Goal: Contribute content: Contribute content

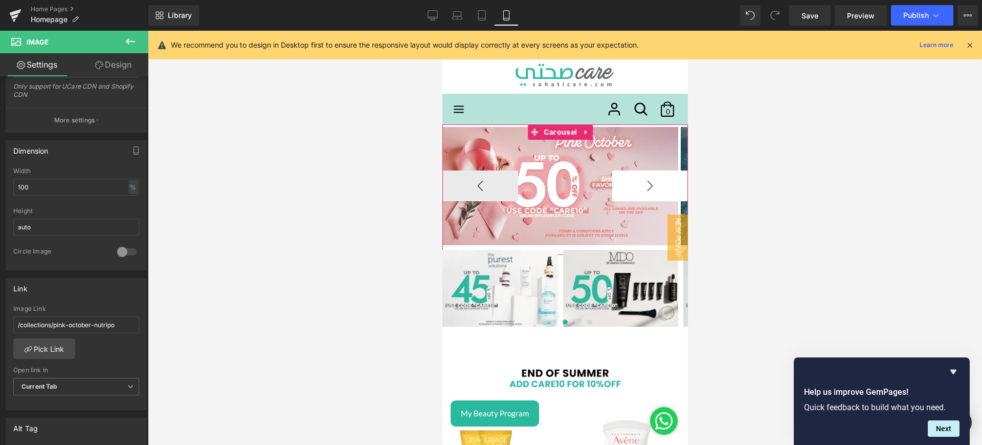
click at [636, 185] on button "›" at bounding box center [650, 185] width 76 height 31
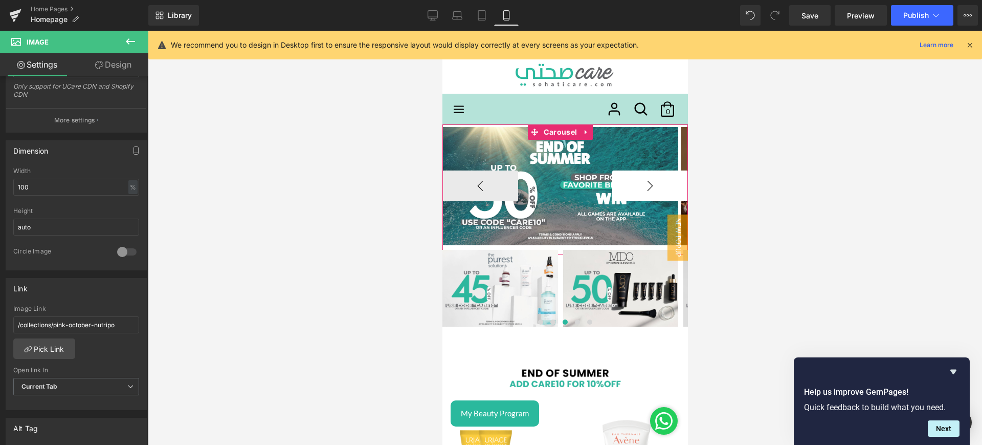
click at [636, 185] on button "›" at bounding box center [650, 185] width 76 height 31
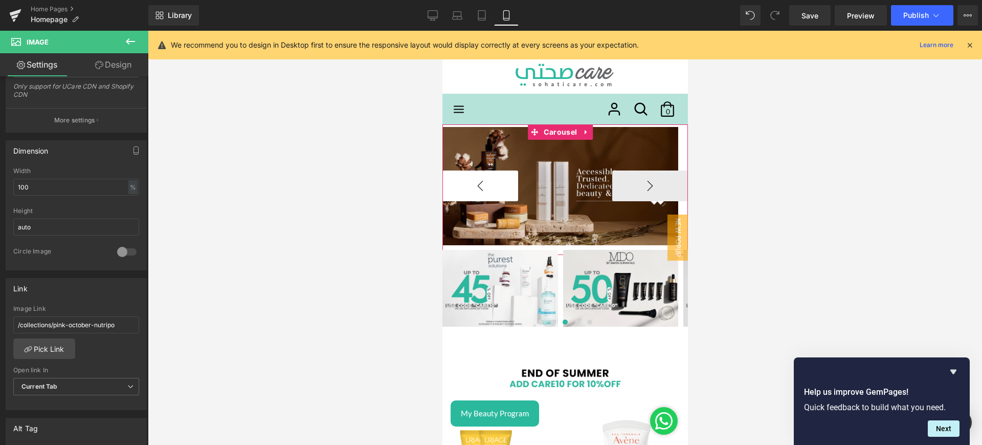
click at [481, 192] on button "‹" at bounding box center [480, 185] width 76 height 31
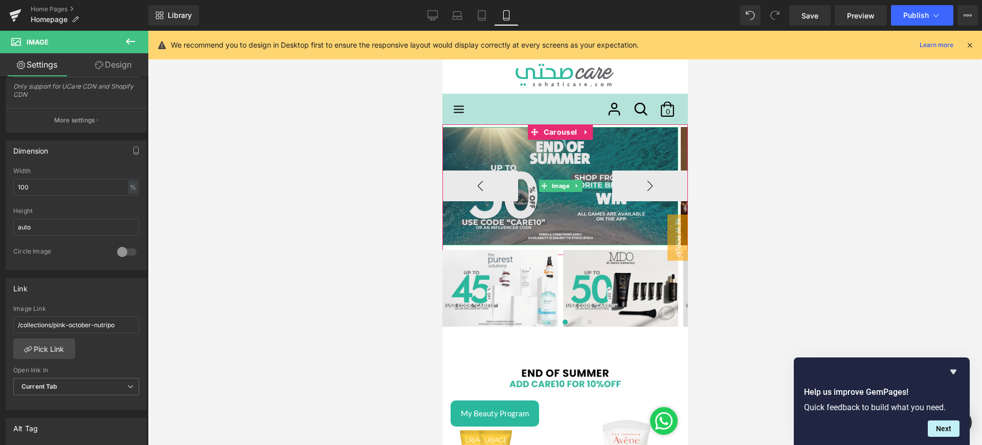
click at [504, 159] on img at bounding box center [560, 186] width 236 height 118
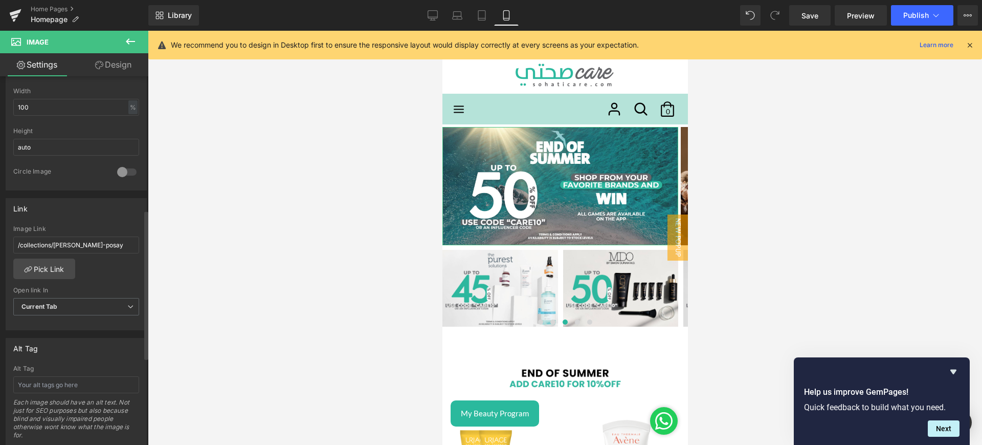
scroll to position [361, 0]
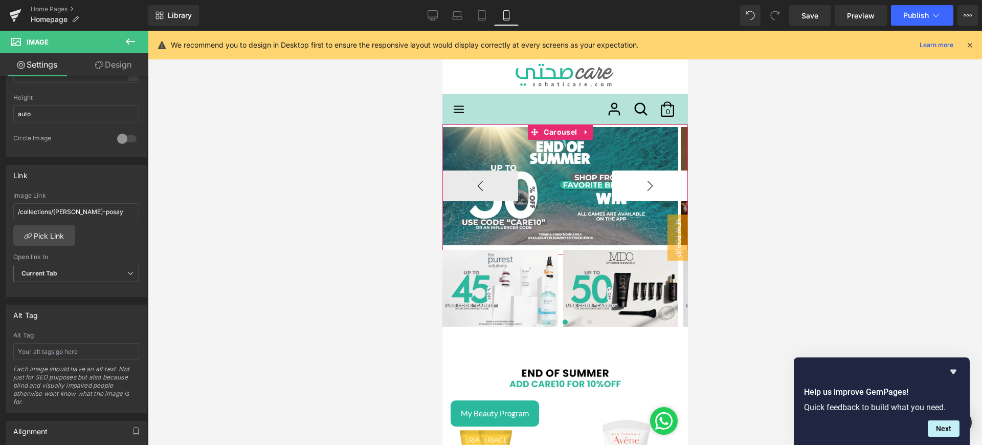
click at [666, 189] on button "›" at bounding box center [650, 185] width 76 height 31
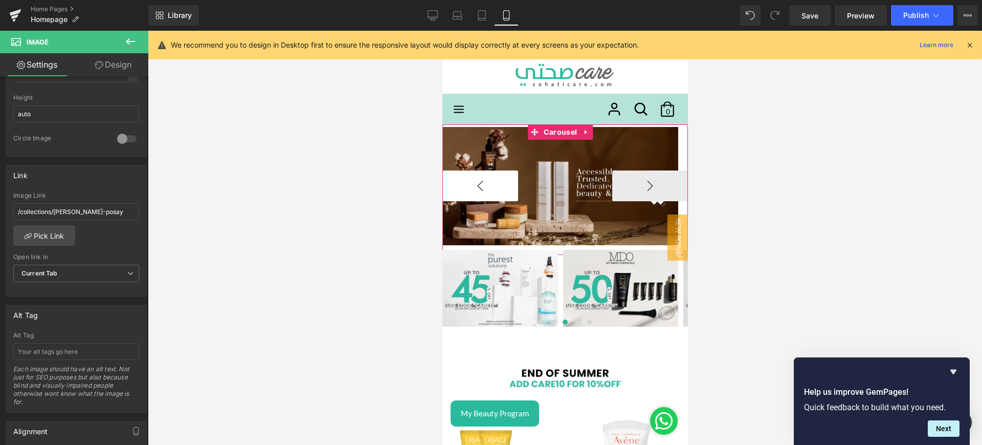
click at [474, 172] on button "‹" at bounding box center [480, 185] width 76 height 31
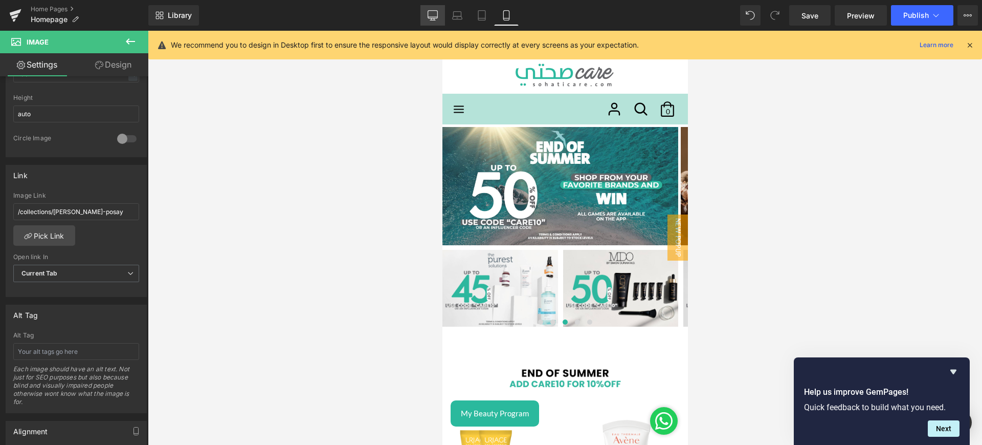
click at [425, 12] on link "Desktop" at bounding box center [433, 15] width 25 height 20
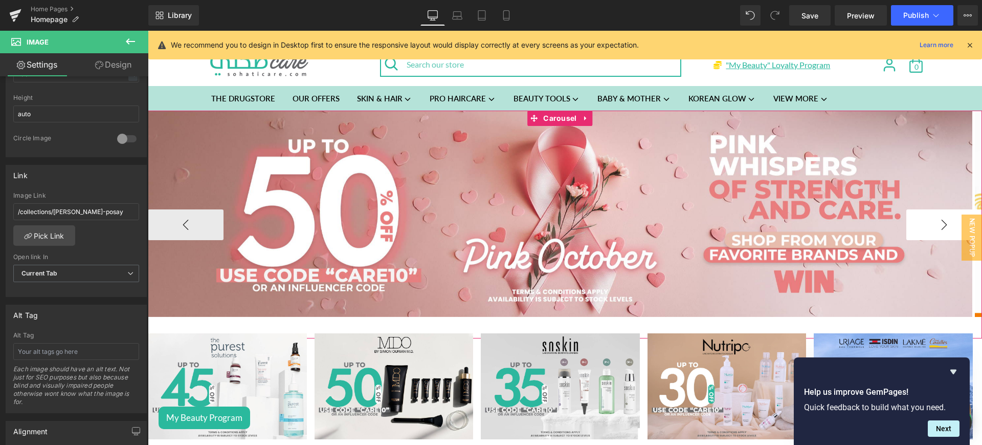
click at [931, 209] on button "›" at bounding box center [945, 224] width 76 height 31
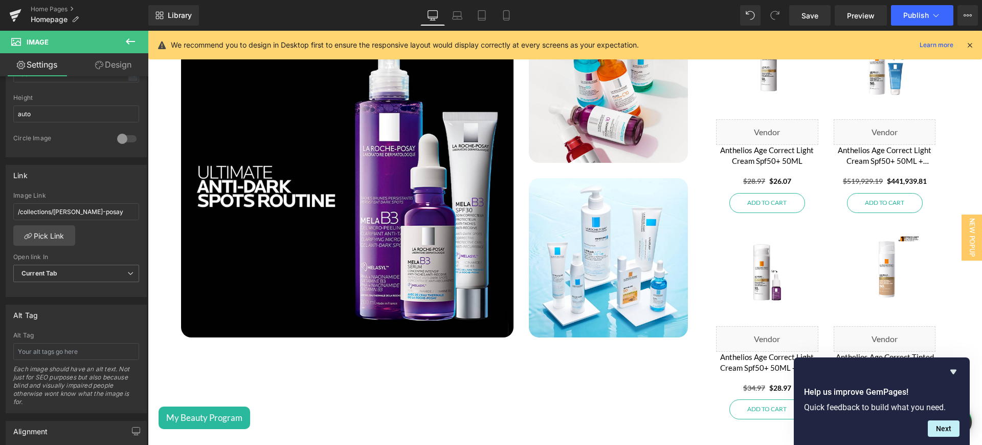
scroll to position [1979, 0]
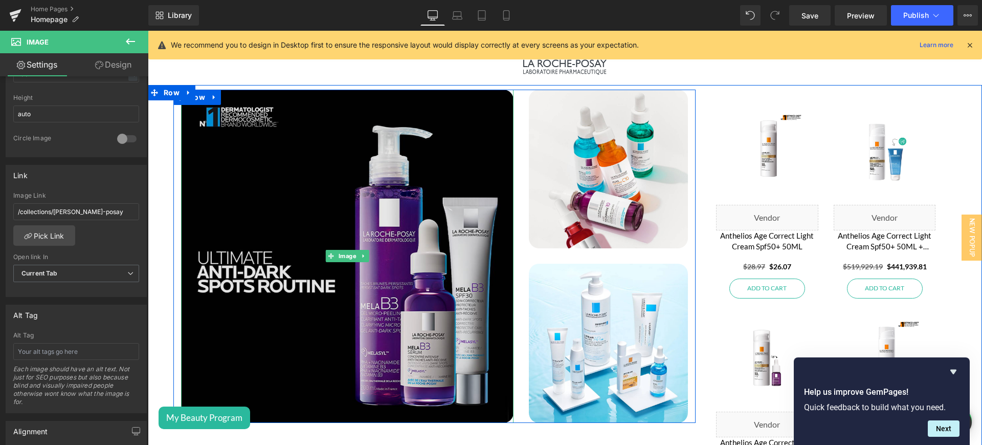
click at [424, 238] on img at bounding box center [347, 256] width 333 height 333
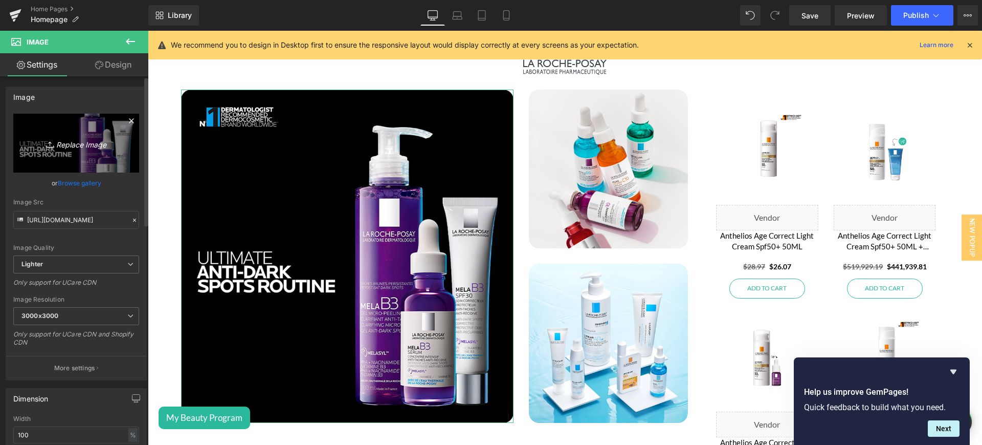
click at [83, 143] on icon "Replace Image" at bounding box center [76, 143] width 82 height 13
type input "C:\fakepath\lrp mob.jpg"
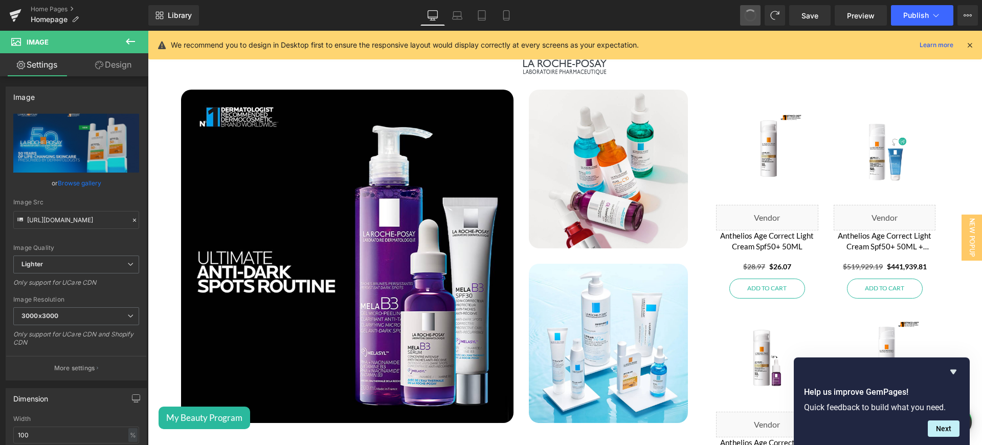
type input "[URL][DOMAIN_NAME]"
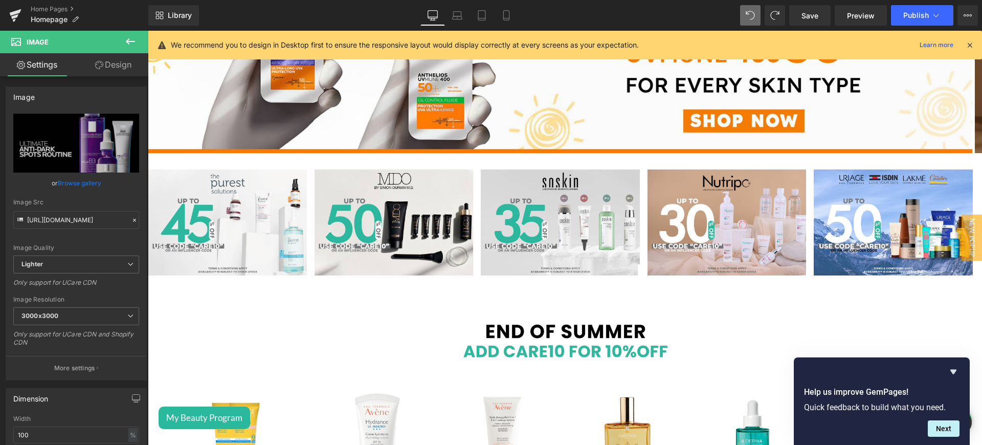
scroll to position [0, 0]
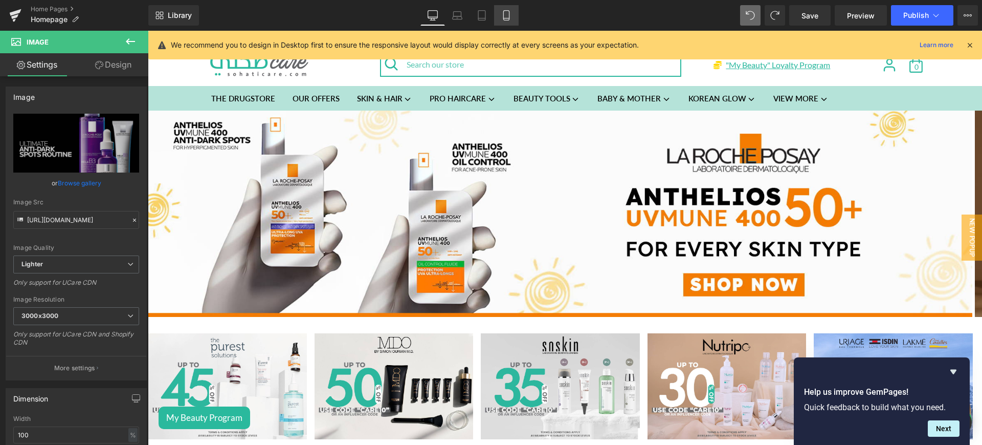
click at [514, 8] on link "Mobile" at bounding box center [506, 15] width 25 height 20
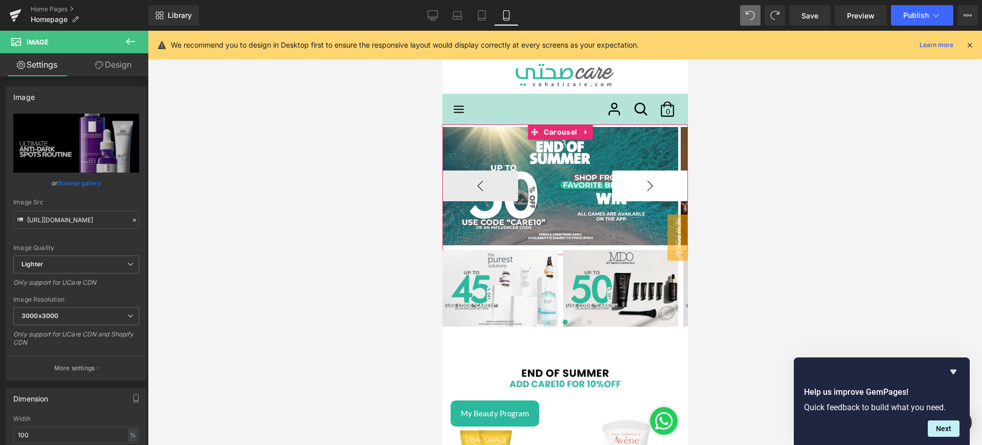
click at [644, 194] on button "›" at bounding box center [650, 185] width 76 height 31
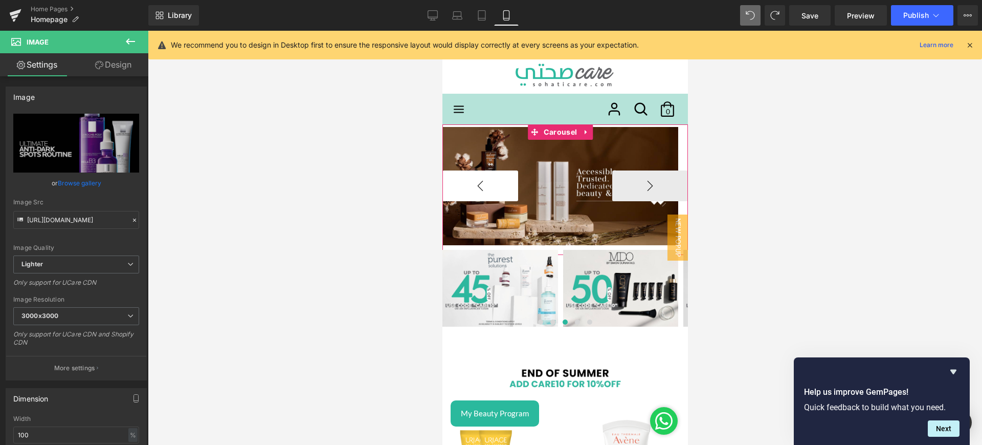
click at [486, 188] on button "‹" at bounding box center [480, 185] width 76 height 31
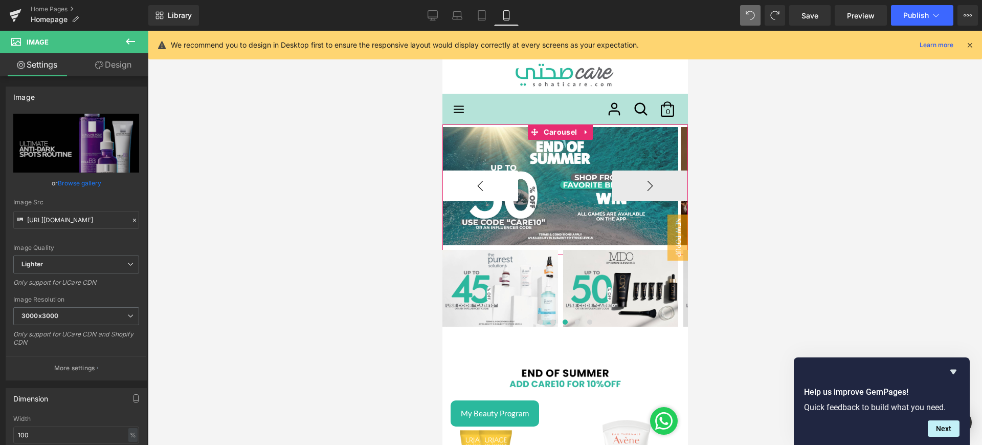
click at [486, 188] on button "‹" at bounding box center [480, 185] width 76 height 31
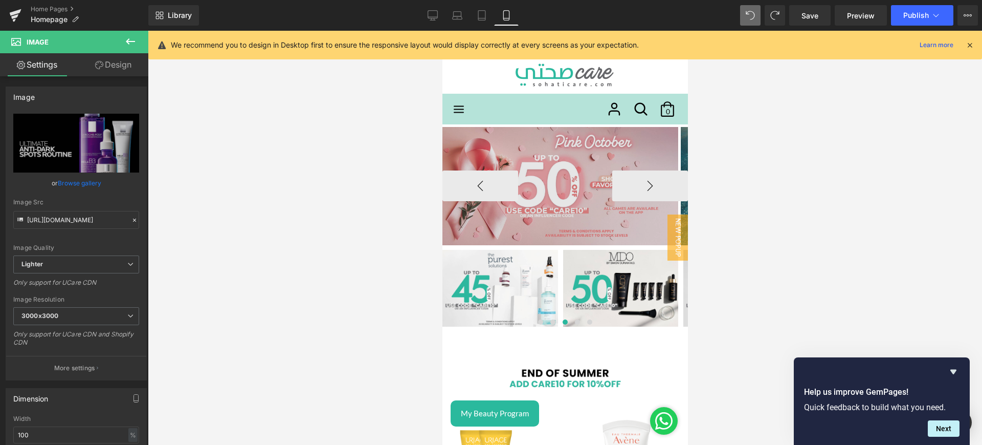
click at [618, 185] on img at bounding box center [560, 186] width 236 height 118
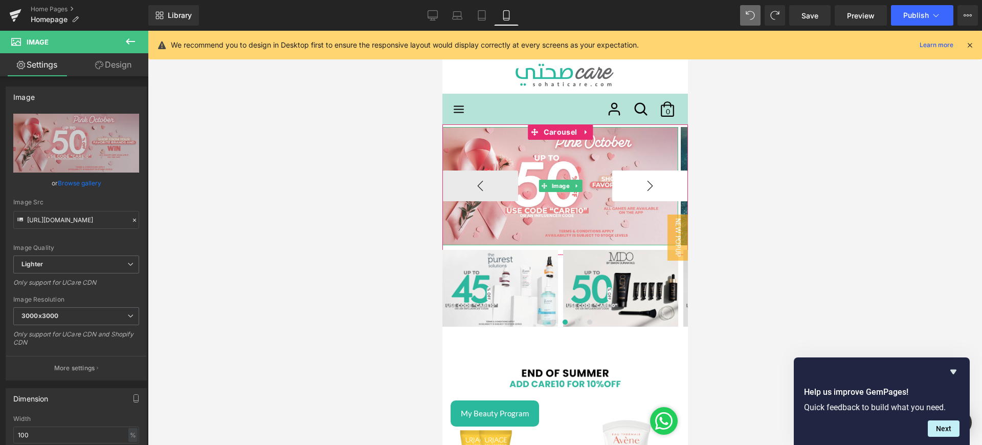
click at [630, 186] on button "›" at bounding box center [650, 185] width 76 height 31
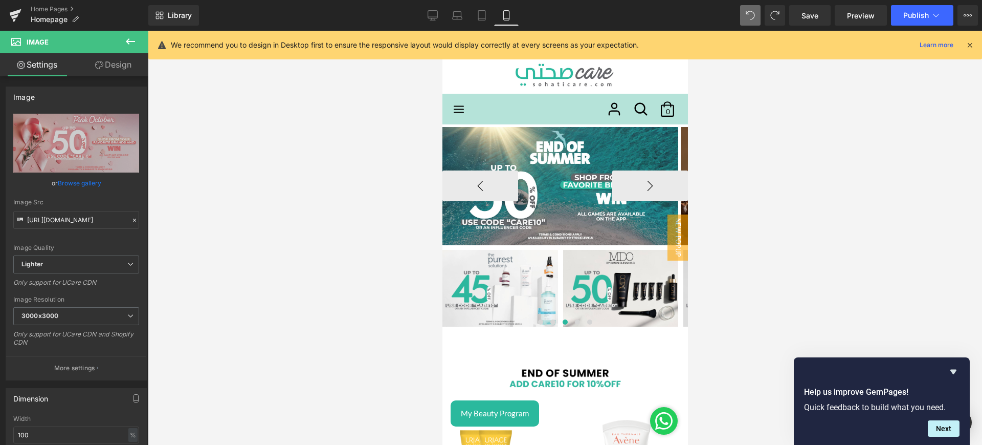
click at [546, 183] on icon at bounding box center [544, 186] width 6 height 6
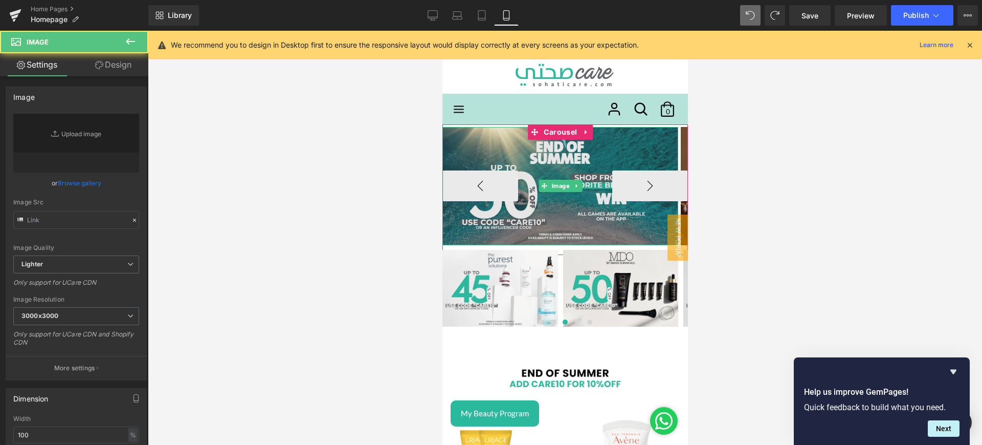
type input "[URL][DOMAIN_NAME]"
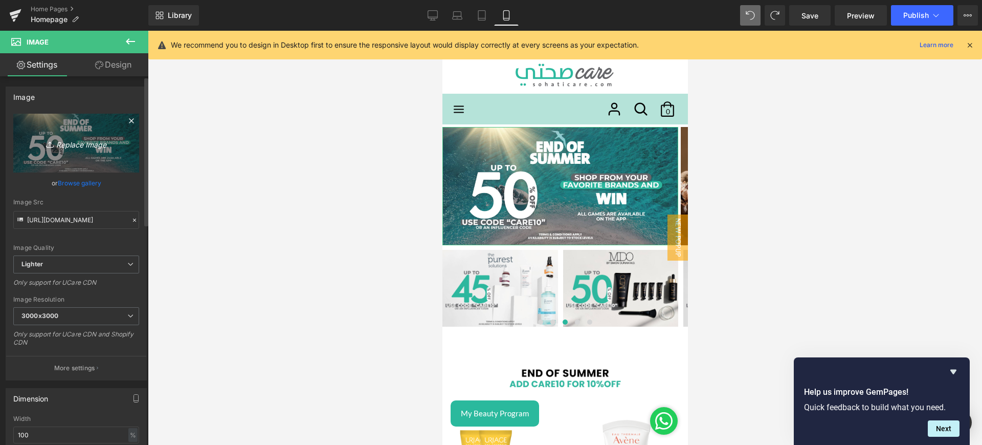
click at [85, 143] on icon "Replace Image" at bounding box center [76, 143] width 82 height 13
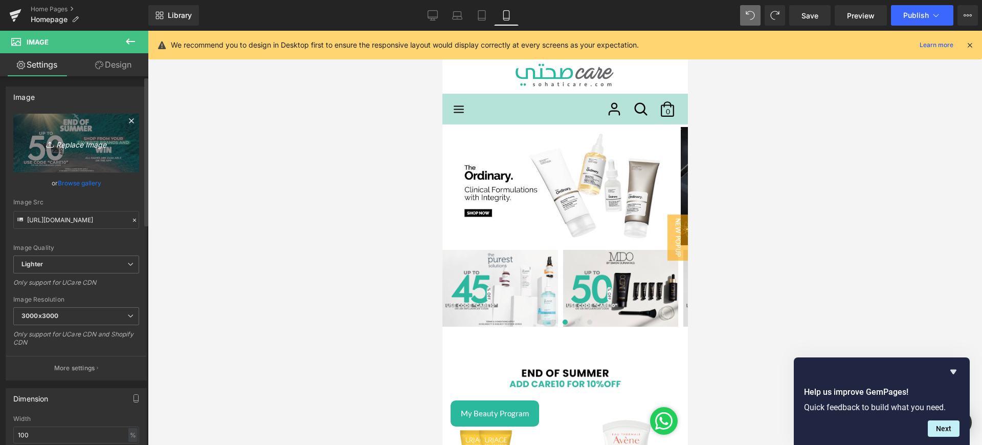
type input "C:\fakepath\lrp.webp"
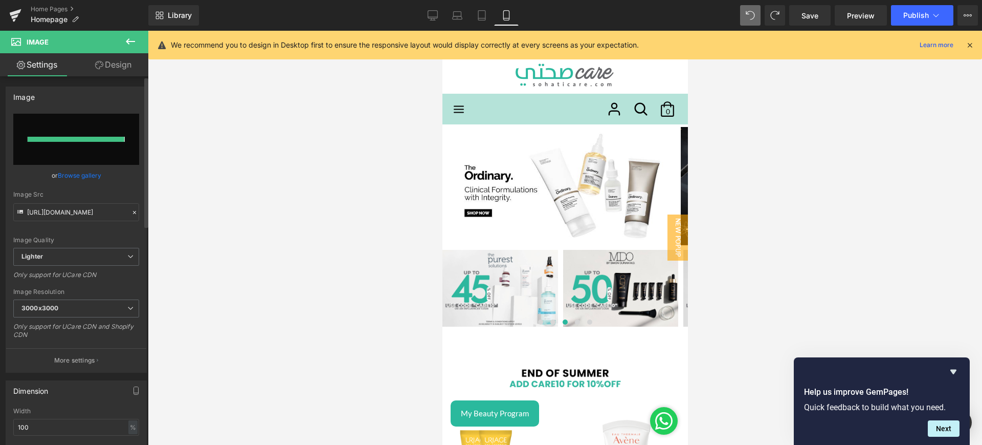
type input "[URL][DOMAIN_NAME]"
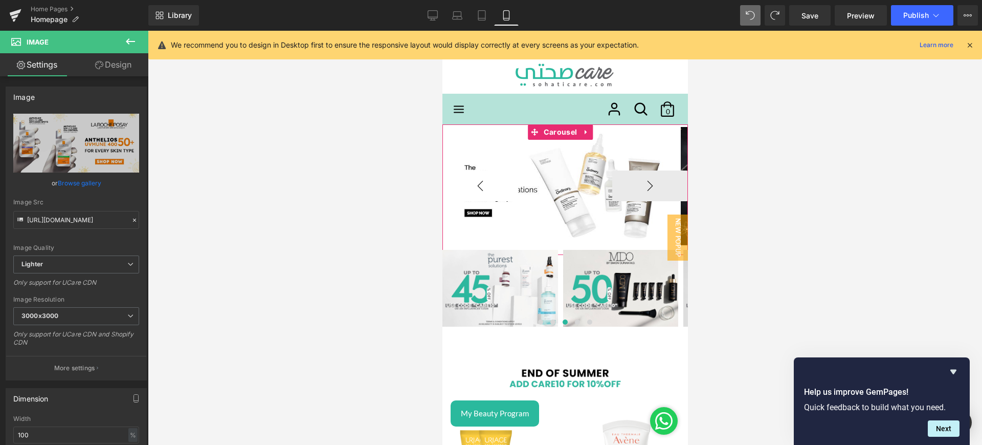
click at [479, 185] on button "‹" at bounding box center [480, 185] width 76 height 31
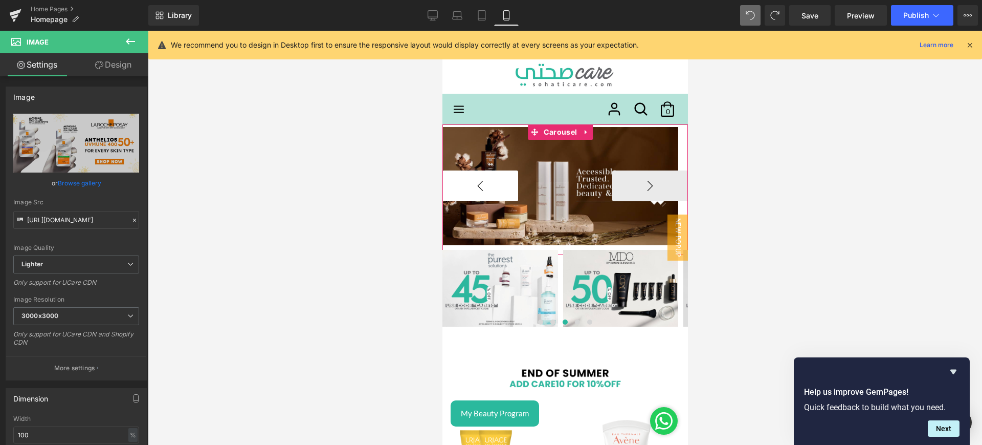
click at [491, 180] on button "‹" at bounding box center [480, 185] width 76 height 31
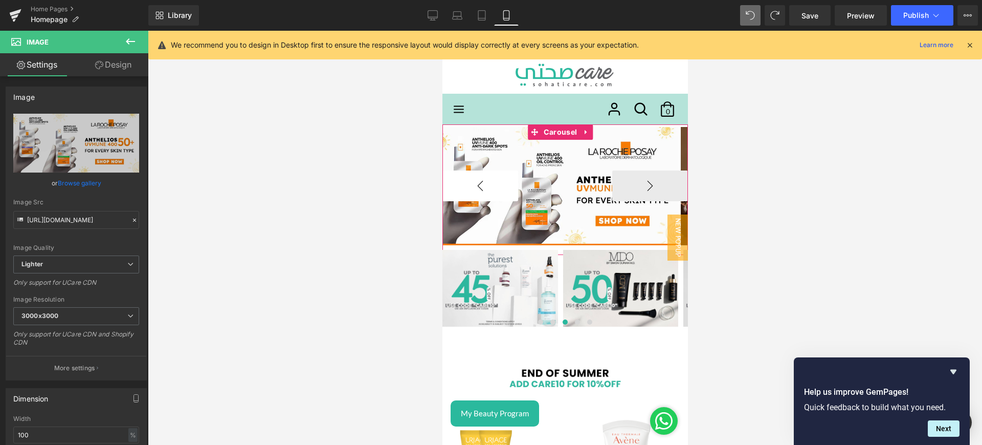
click at [491, 180] on button "‹" at bounding box center [480, 185] width 76 height 31
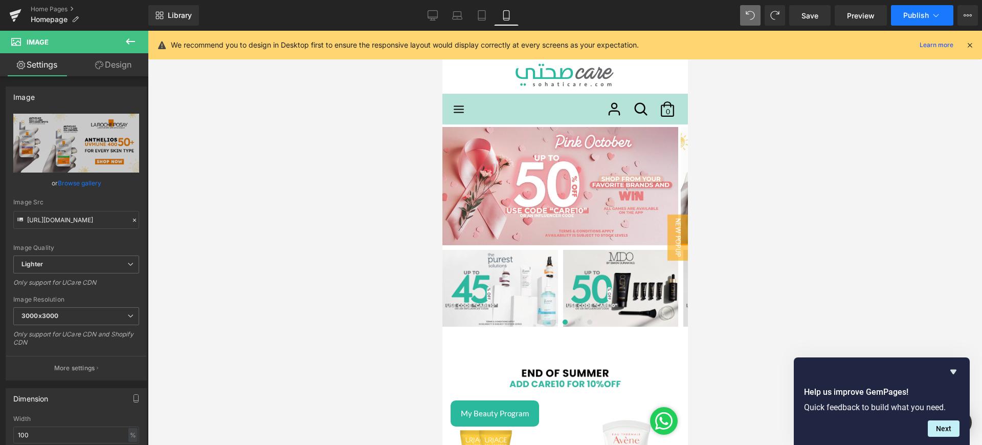
click at [918, 9] on button "Publish" at bounding box center [922, 15] width 62 height 20
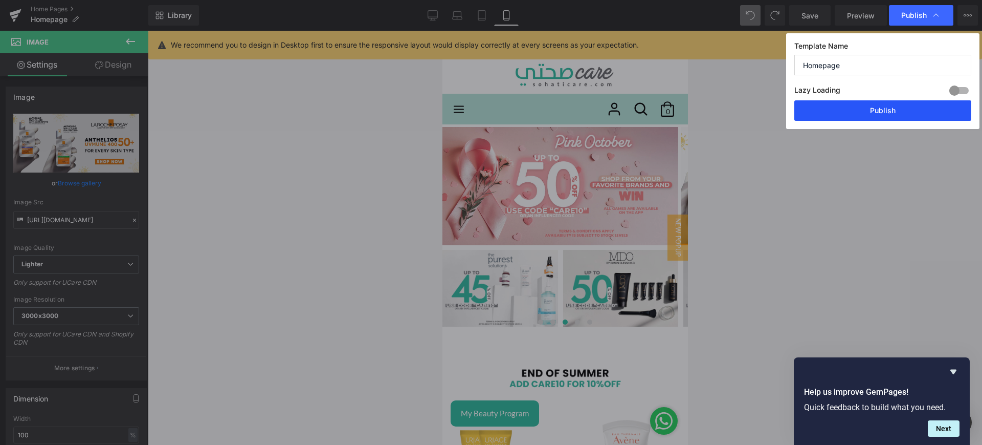
click at [854, 115] on button "Publish" at bounding box center [883, 110] width 177 height 20
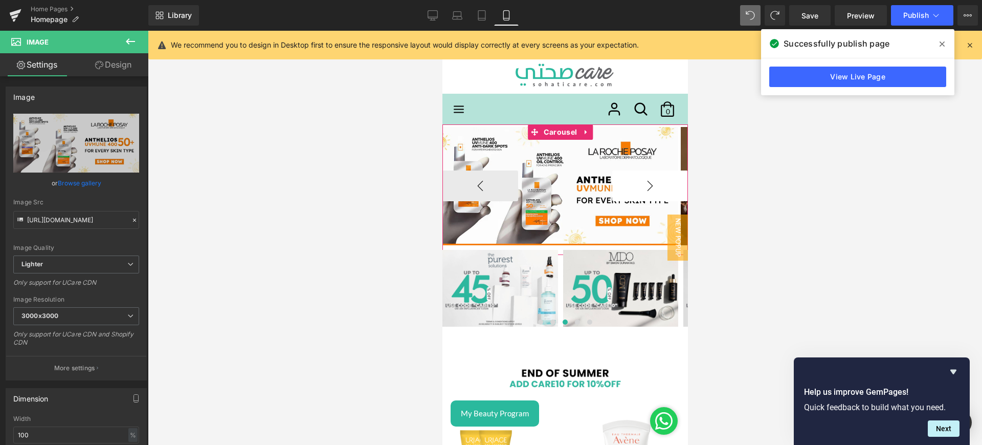
click at [621, 179] on button "›" at bounding box center [650, 185] width 76 height 31
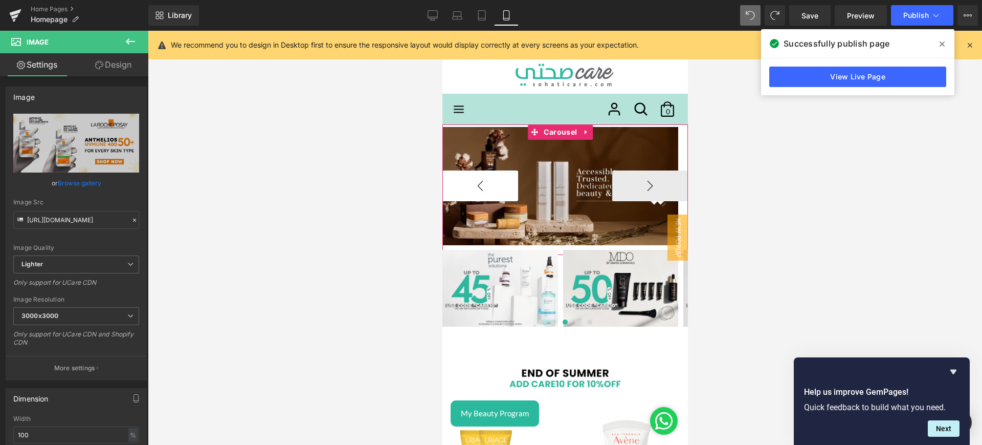
click at [456, 181] on button "‹" at bounding box center [480, 185] width 76 height 31
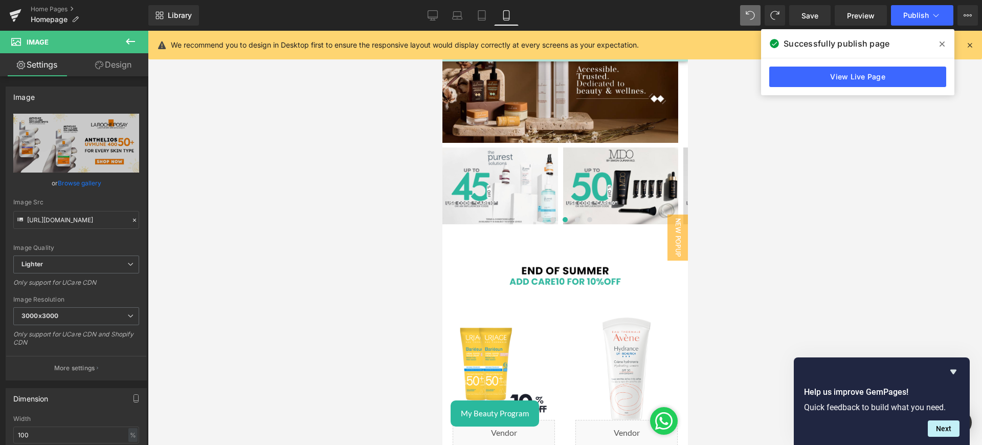
scroll to position [105, 0]
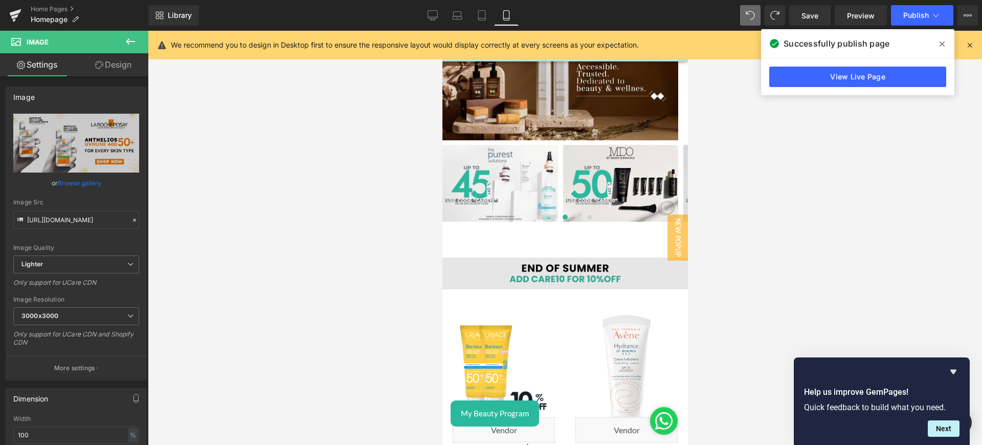
click at [623, 267] on img at bounding box center [565, 273] width 246 height 32
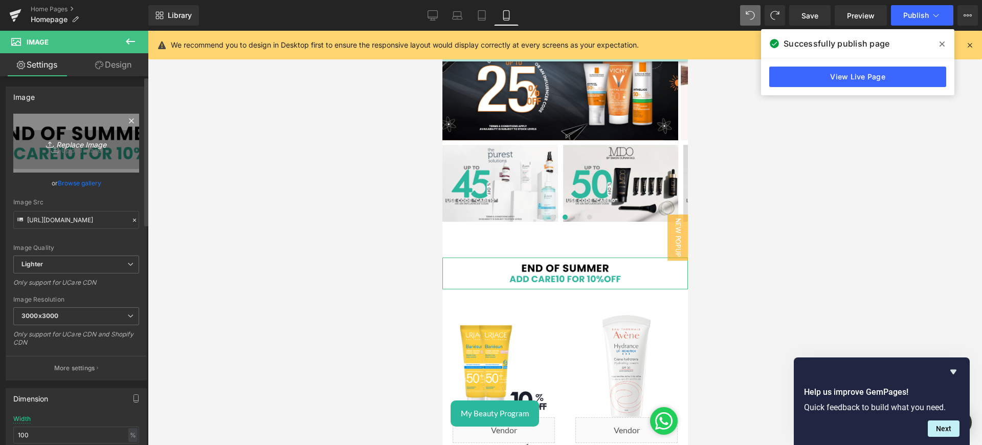
click at [88, 141] on icon "Replace Image" at bounding box center [76, 143] width 82 height 13
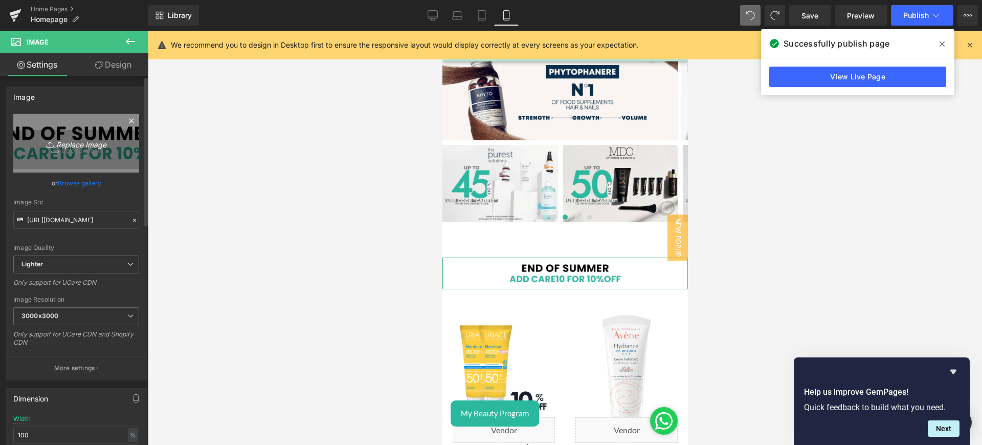
type input "C:\fakepath\strip banner.png"
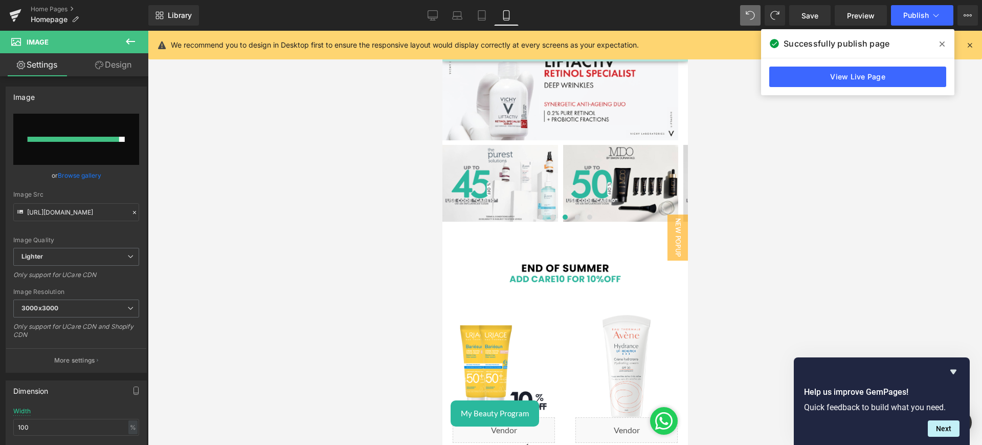
type input "[URL][DOMAIN_NAME]"
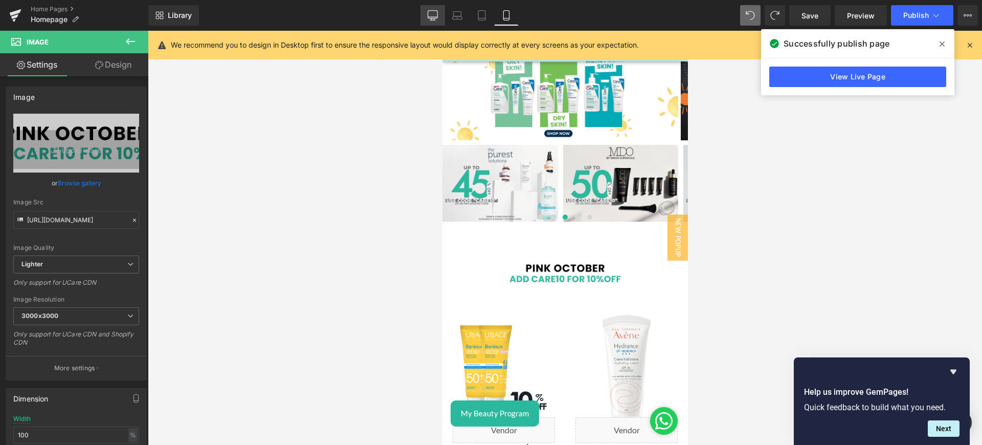
click at [440, 12] on link "Desktop" at bounding box center [433, 15] width 25 height 20
type input "auto"
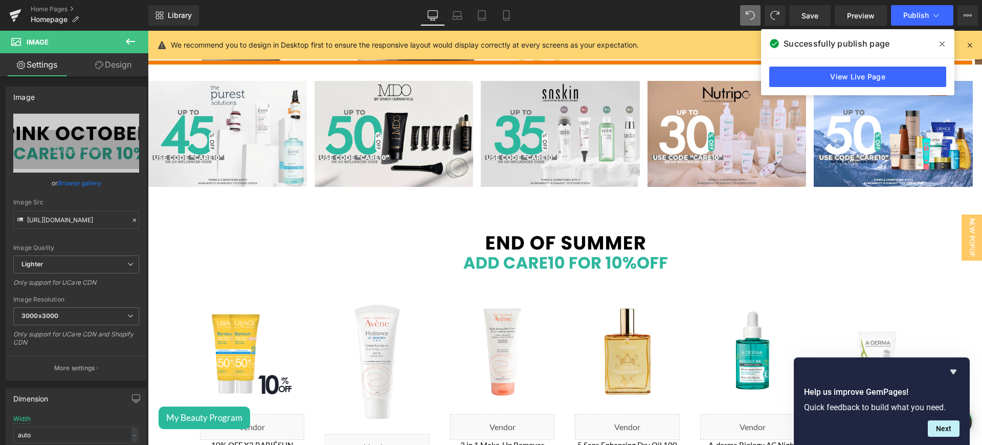
scroll to position [250, 0]
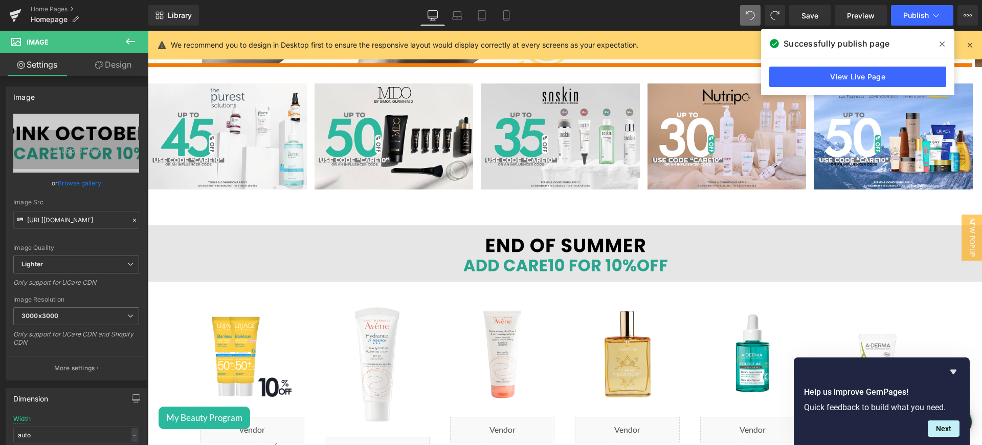
click at [607, 245] on img at bounding box center [565, 253] width 835 height 56
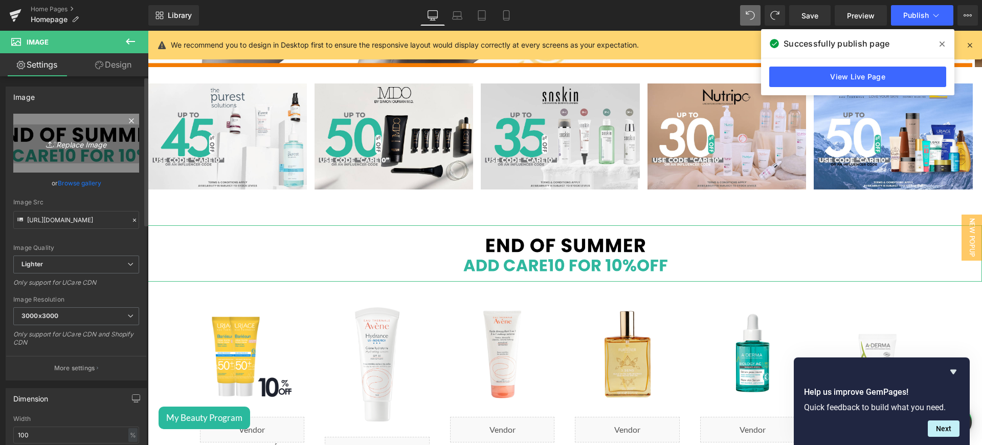
click at [93, 134] on link "Replace Image" at bounding box center [76, 143] width 126 height 59
type input "C:\fakepath\strip banner.png"
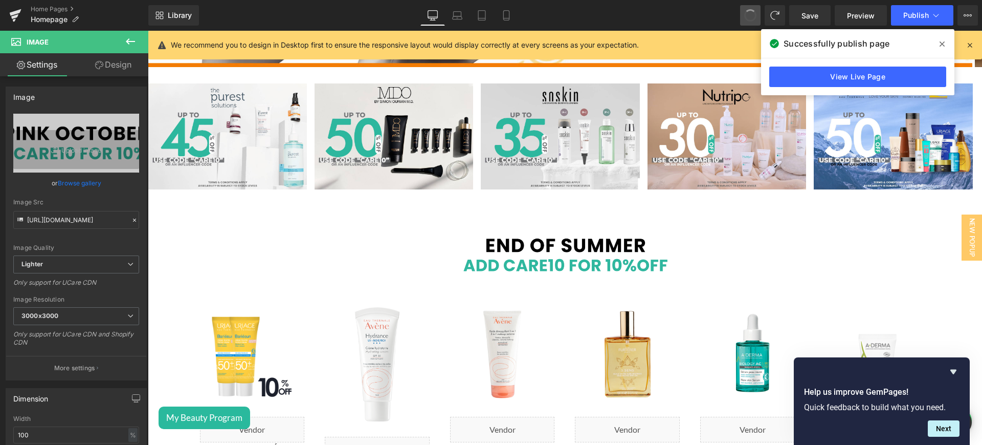
type input "[URL][DOMAIN_NAME]"
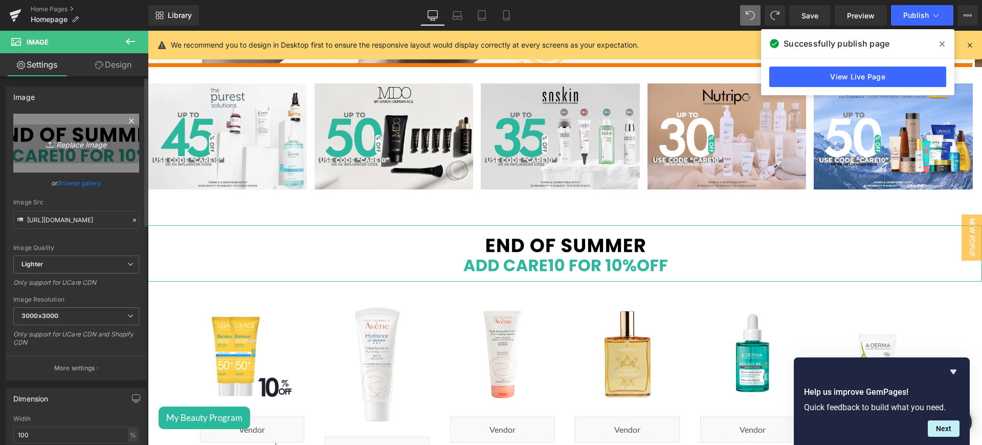
click at [68, 144] on icon "Replace Image" at bounding box center [76, 143] width 82 height 13
type input "C:\fakepath\strip banner.png"
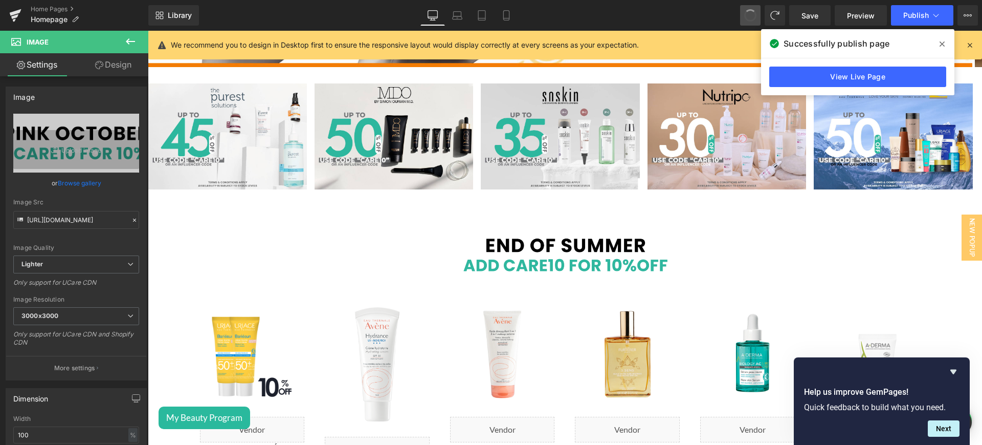
type input "[URL][DOMAIN_NAME]"
click at [500, 11] on link "Mobile" at bounding box center [506, 15] width 25 height 20
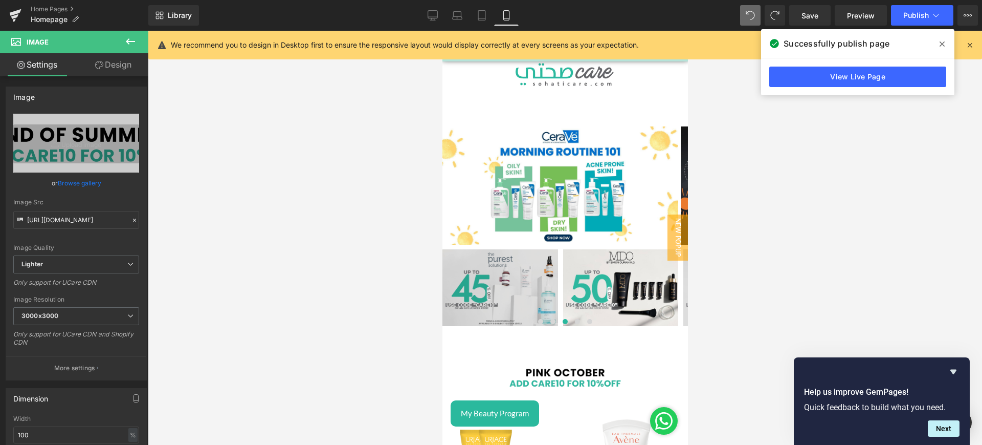
scroll to position [152, 0]
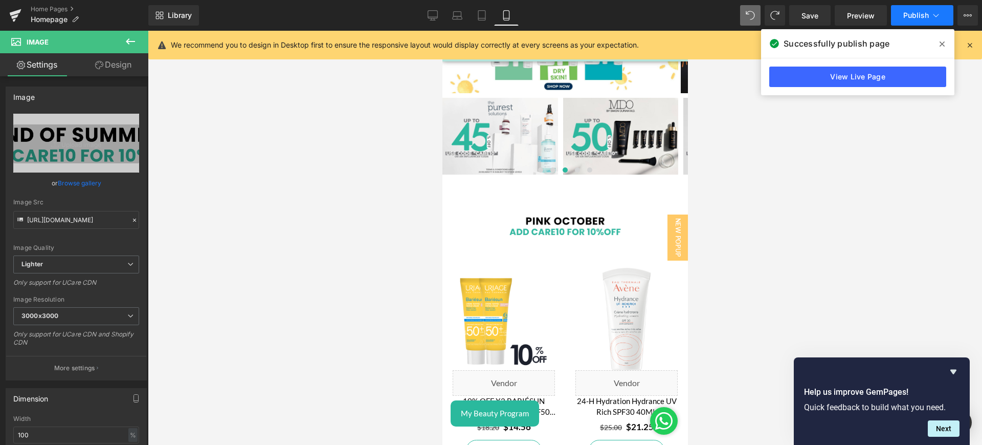
click at [916, 17] on span "Publish" at bounding box center [917, 15] width 26 height 8
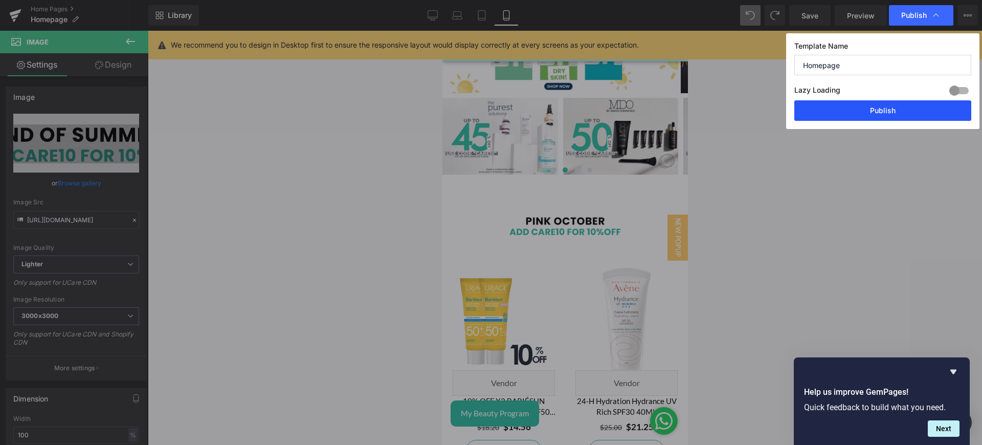
drag, startPoint x: 895, startPoint y: 109, endPoint x: 239, endPoint y: 49, distance: 658.7
click at [895, 109] on button "Publish" at bounding box center [883, 110] width 177 height 20
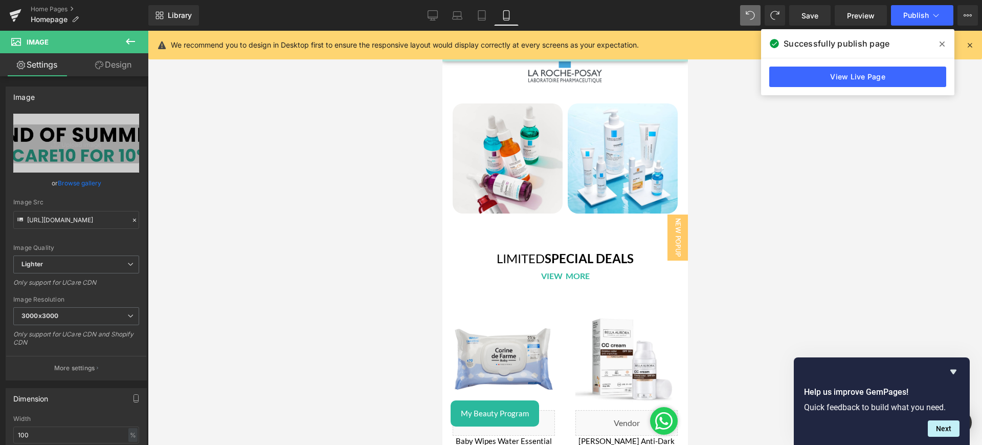
scroll to position [2708, 0]
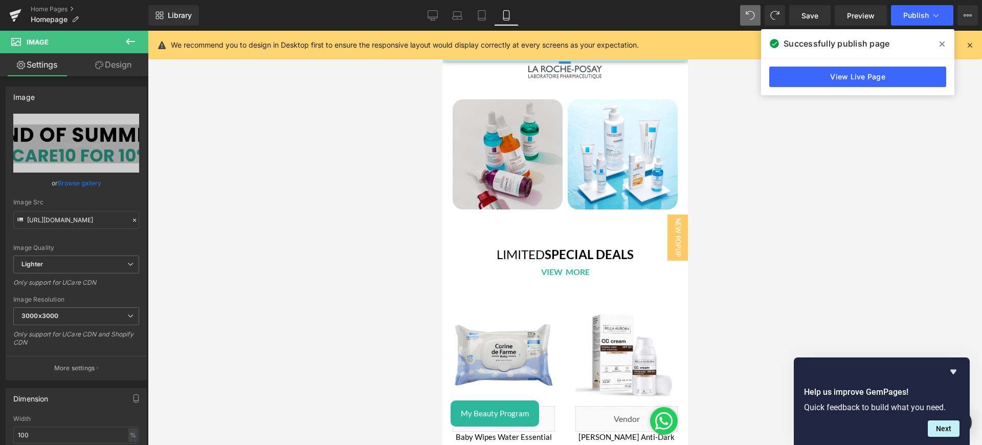
drag, startPoint x: 508, startPoint y: 147, endPoint x: 487, endPoint y: 174, distance: 34.3
click at [508, 147] on div "Image" at bounding box center [507, 154] width 110 height 110
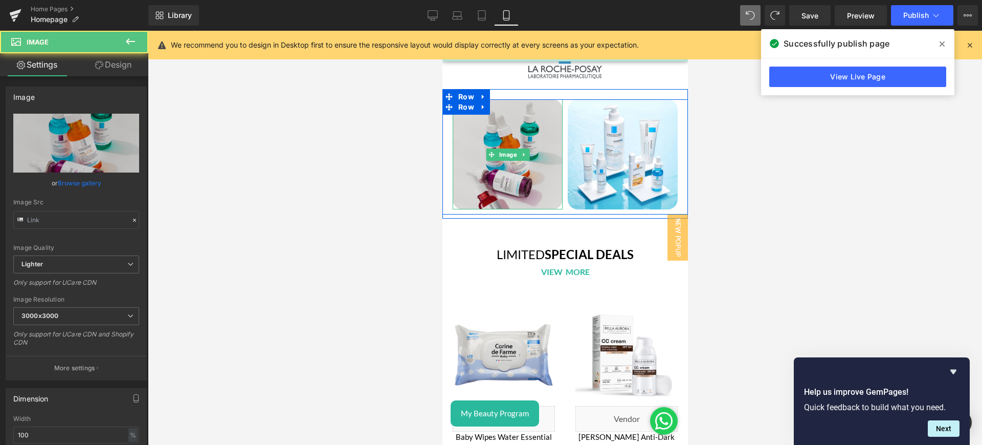
type input "[URL][DOMAIN_NAME]"
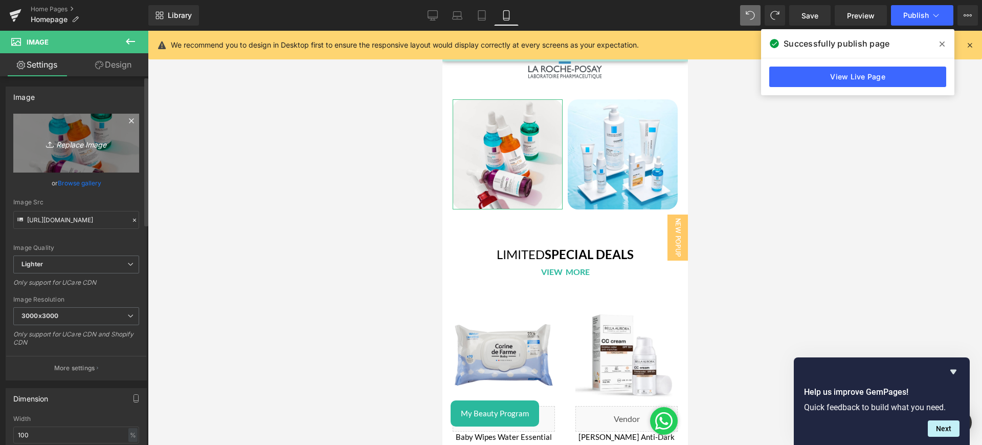
click at [90, 142] on icon "Replace Image" at bounding box center [76, 143] width 82 height 13
type input "C:\fakepath\lb2.png"
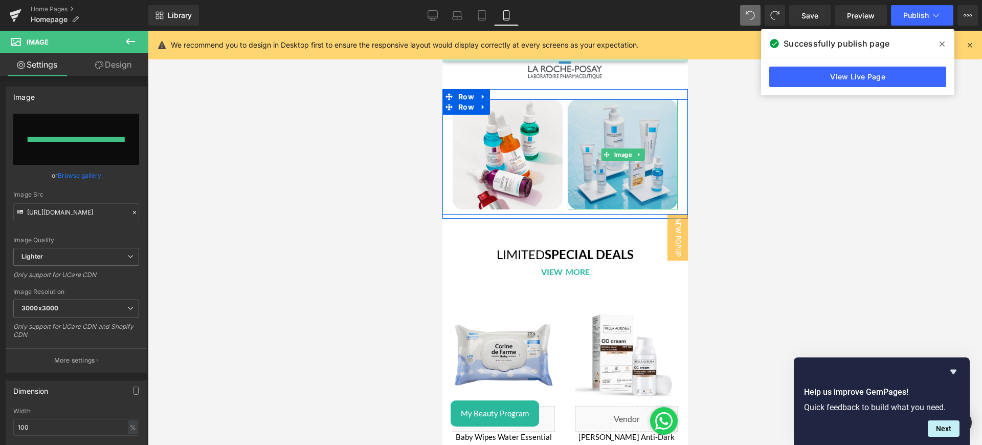
type input "[URL][DOMAIN_NAME]"
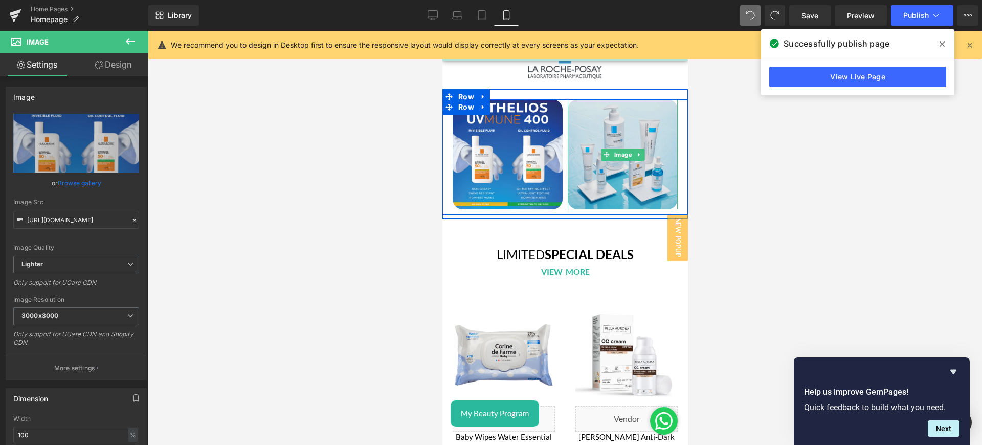
click at [636, 107] on img at bounding box center [622, 154] width 110 height 110
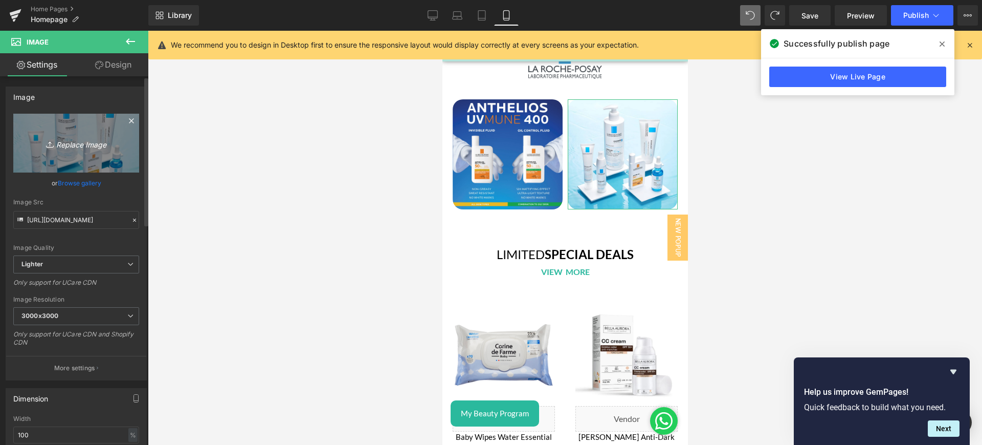
click at [84, 141] on icon "Replace Image" at bounding box center [76, 143] width 82 height 13
type input "C:\fakepath\lb3.png"
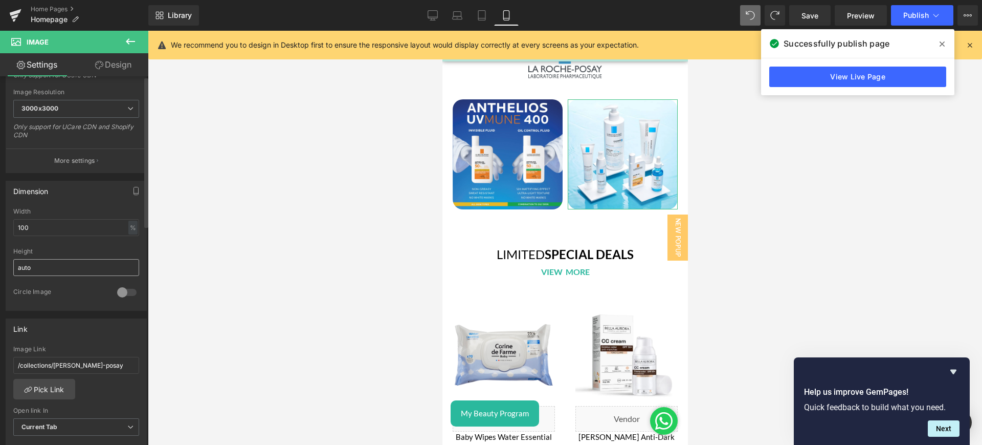
scroll to position [0, 0]
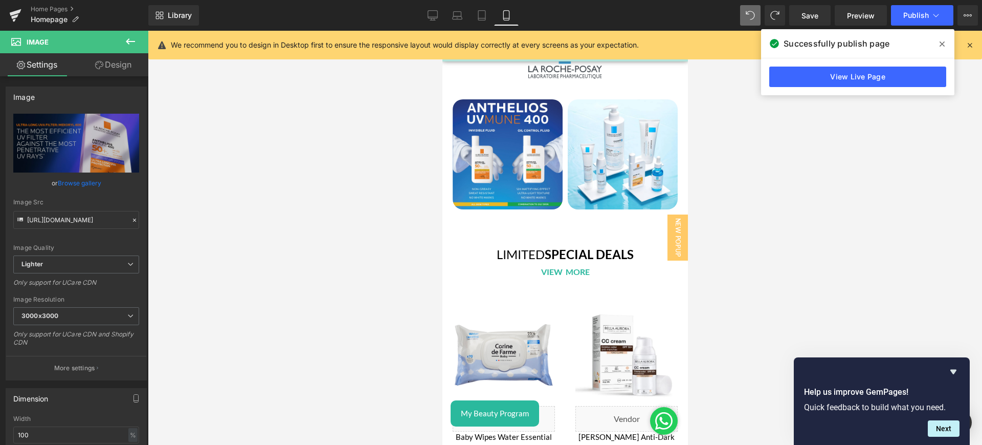
type input "[URL][DOMAIN_NAME]"
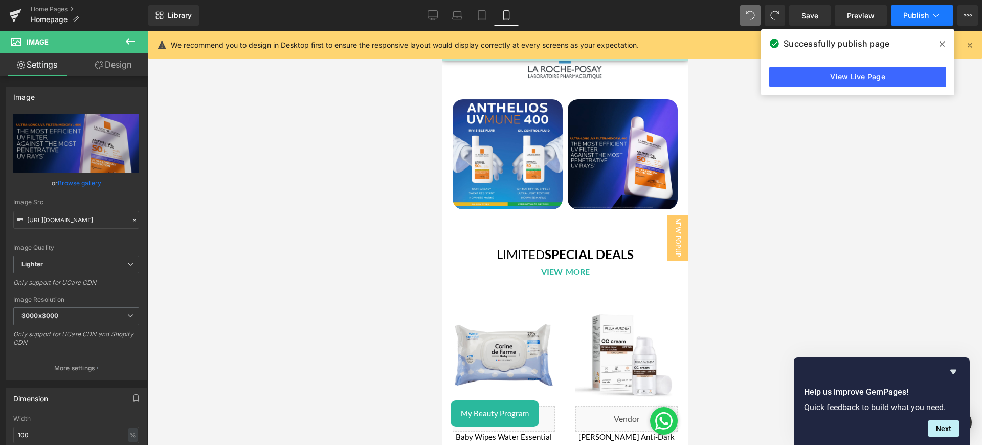
click at [905, 19] on button "Publish" at bounding box center [922, 15] width 62 height 20
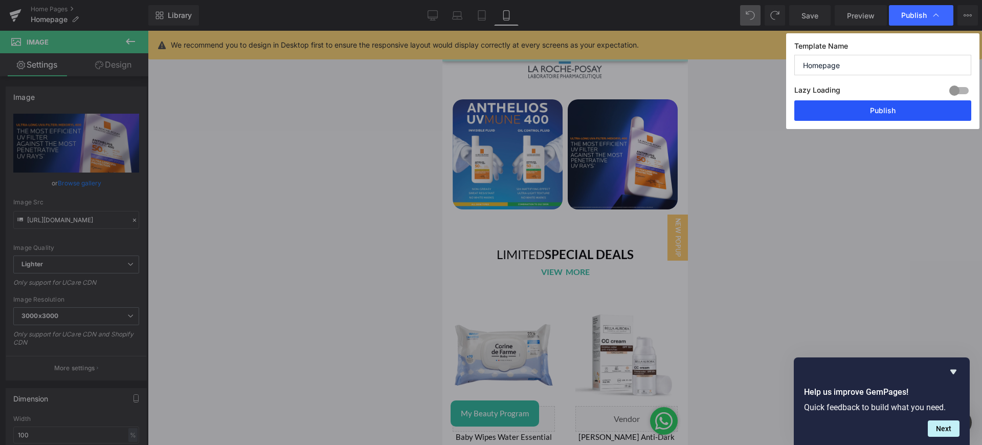
click at [870, 106] on button "Publish" at bounding box center [883, 110] width 177 height 20
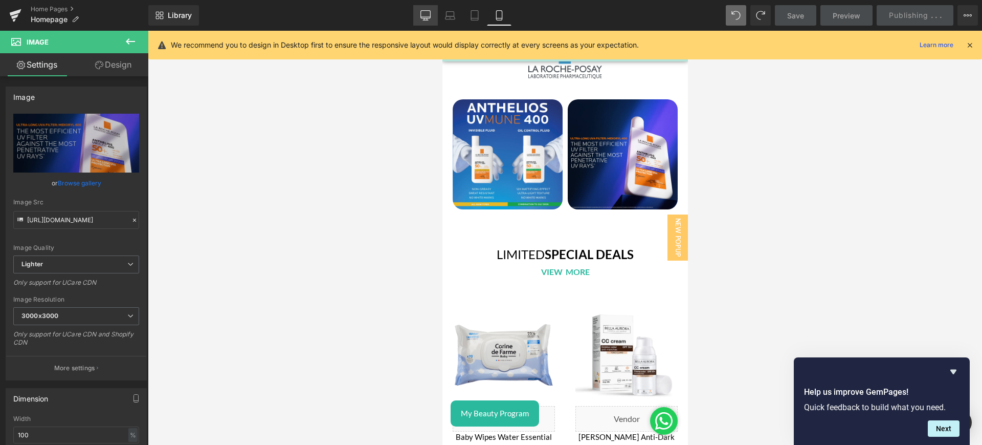
click at [433, 10] on link "Desktop" at bounding box center [425, 15] width 25 height 20
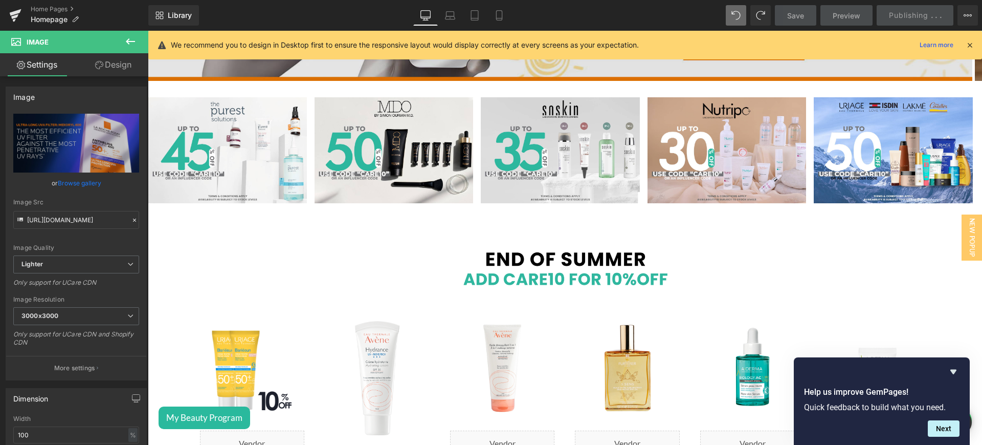
scroll to position [236, 0]
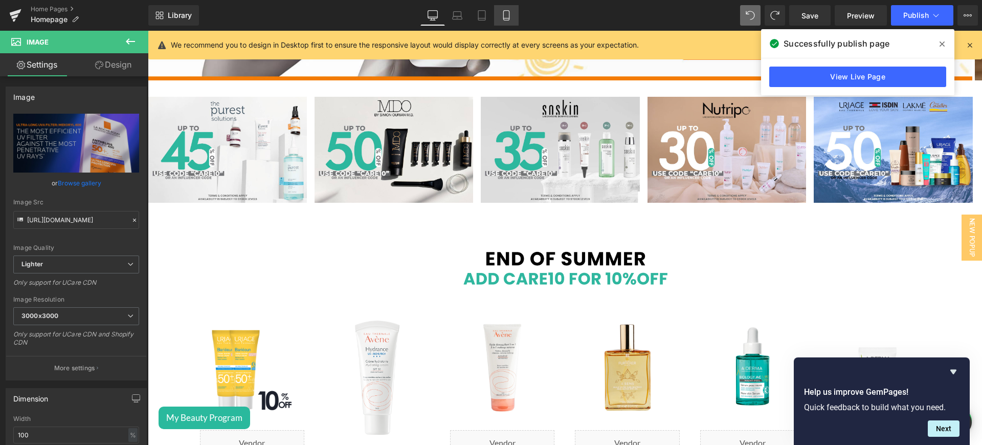
click at [504, 15] on icon at bounding box center [506, 16] width 6 height 10
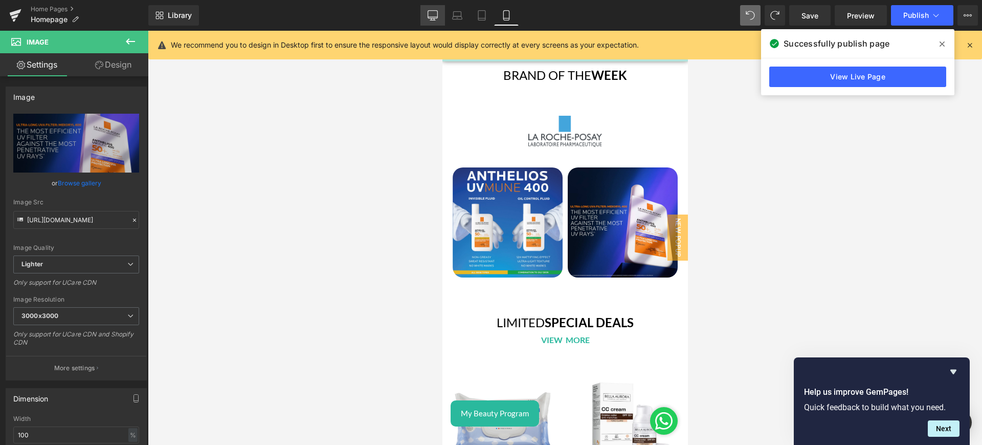
scroll to position [2611, 0]
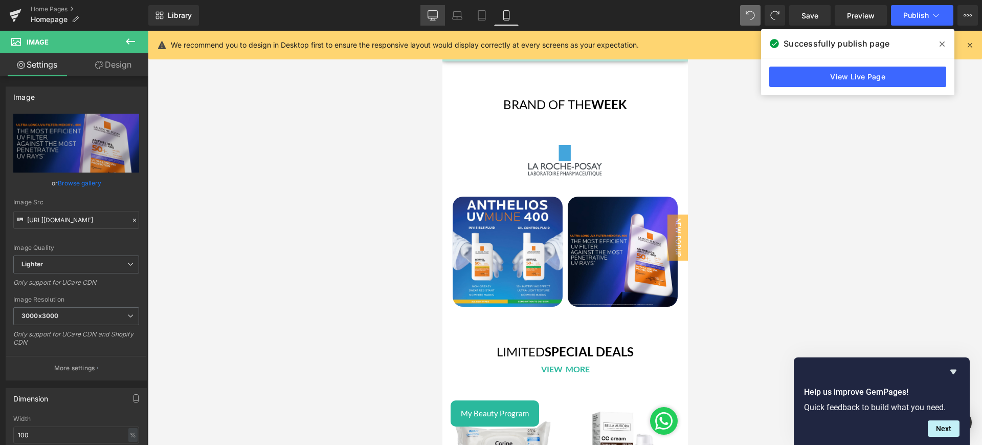
click at [443, 5] on link "Desktop" at bounding box center [433, 15] width 25 height 20
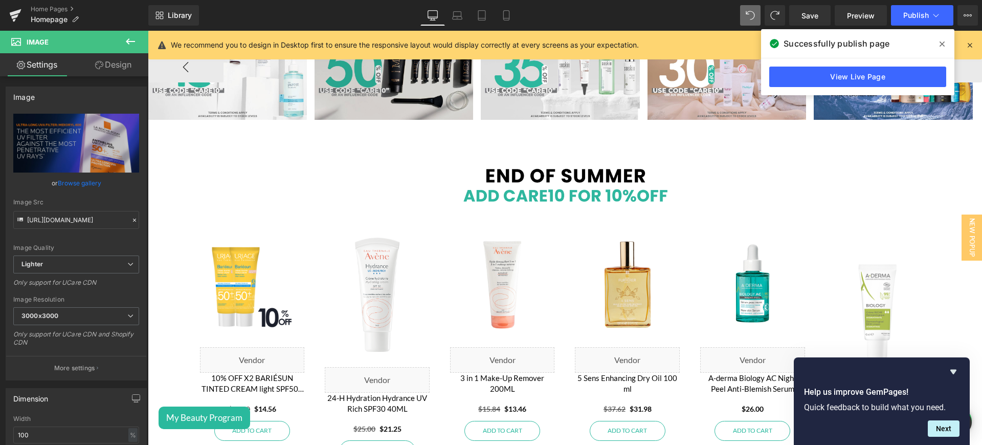
scroll to position [275, 0]
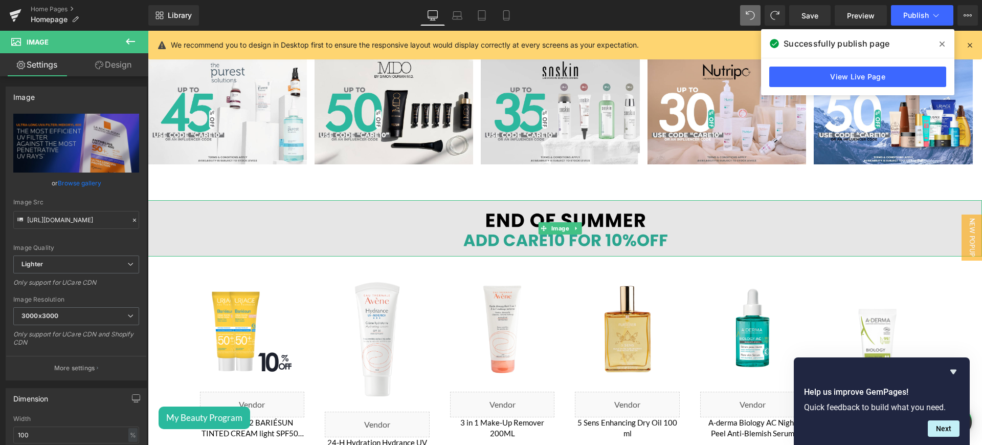
click at [617, 213] on img at bounding box center [565, 228] width 835 height 56
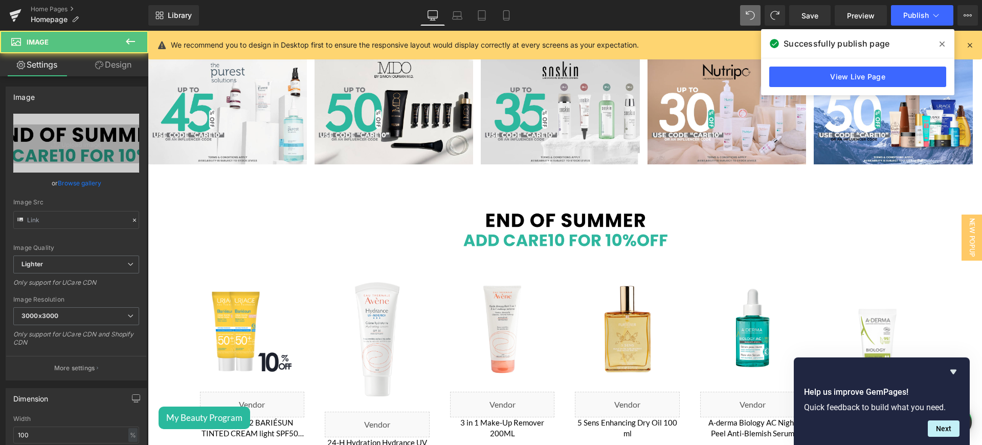
type input "[URL][DOMAIN_NAME]"
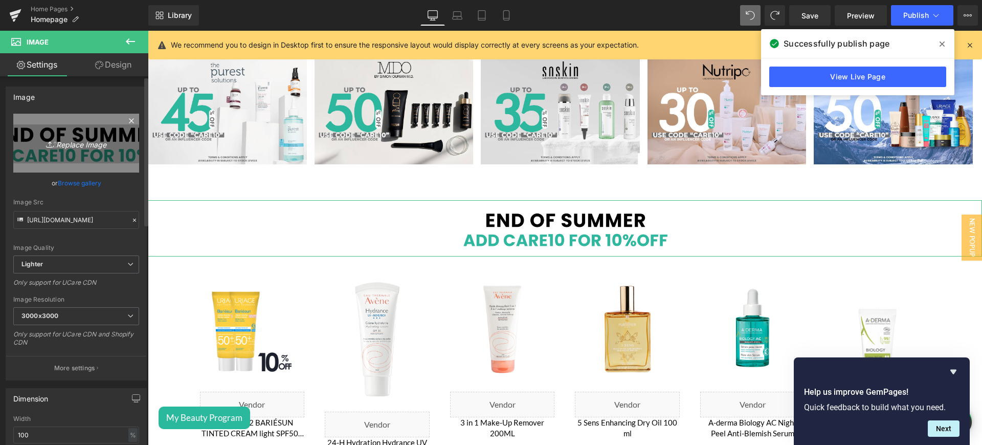
click at [60, 154] on link "Replace Image" at bounding box center [76, 143] width 126 height 59
type input "C:\fakepath\strip web.png"
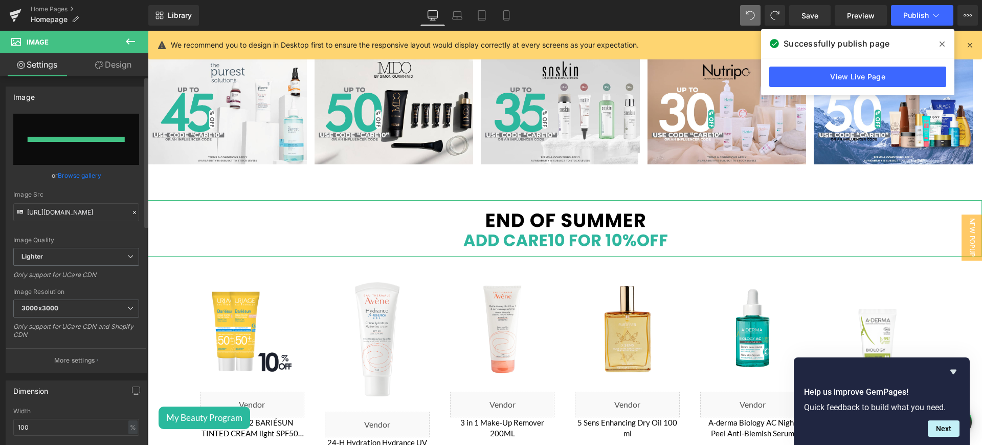
type input "[URL][DOMAIN_NAME]"
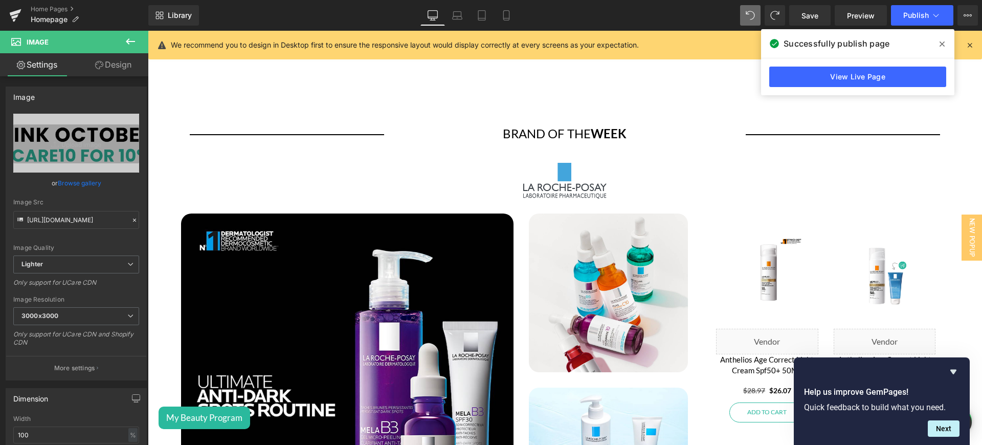
scroll to position [2018, 0]
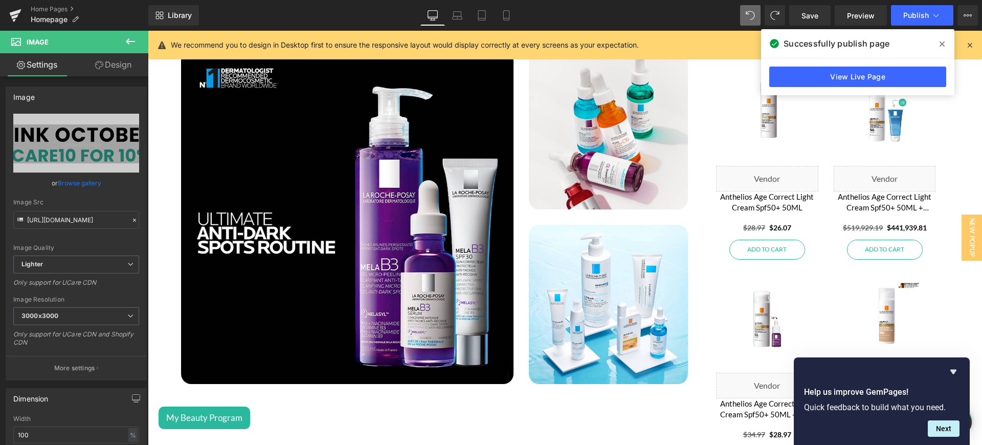
click at [357, 213] on div "Image" at bounding box center [347, 217] width 333 height 333
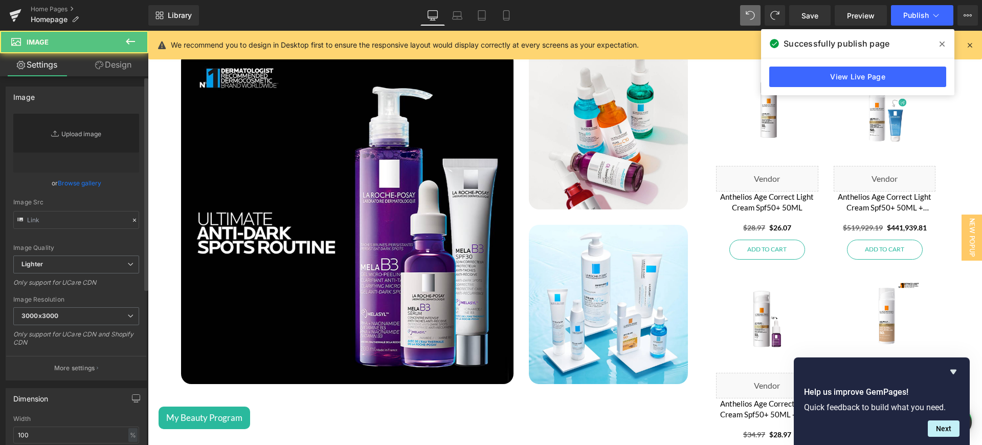
type input "[URL][DOMAIN_NAME]"
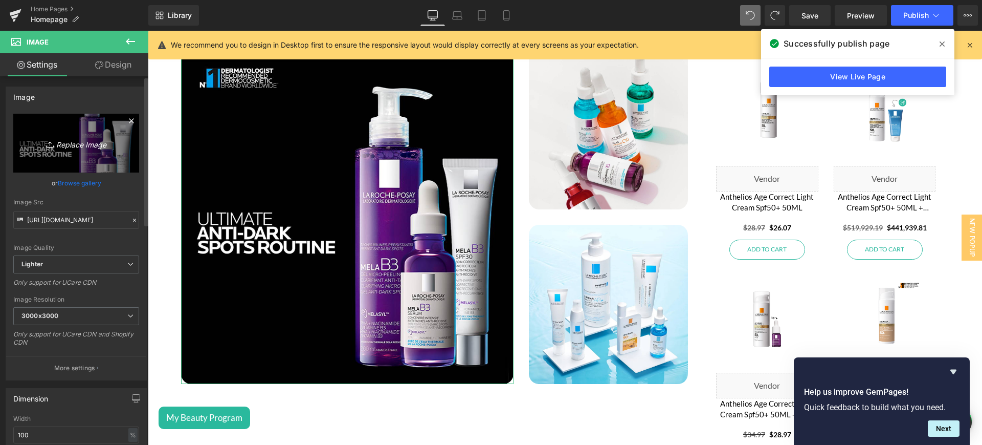
click at [89, 147] on icon "Replace Image" at bounding box center [76, 143] width 82 height 13
type input "C:\fakepath\lb1.png"
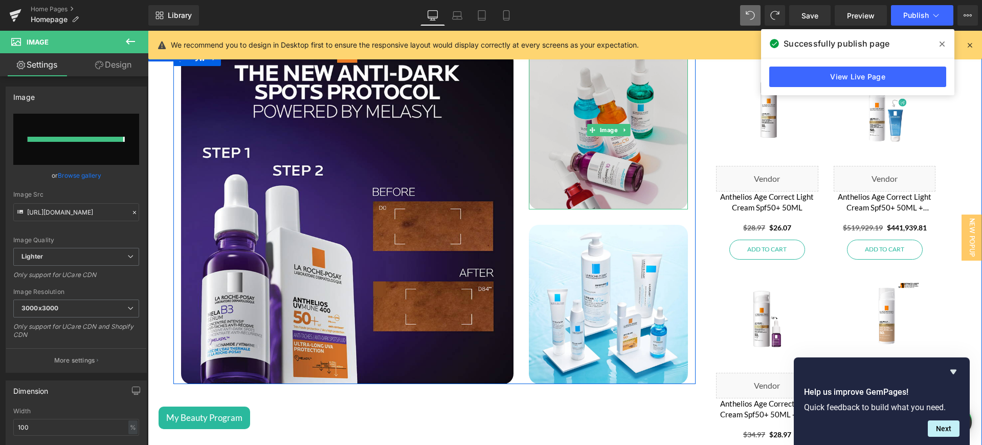
type input "[URL][DOMAIN_NAME]"
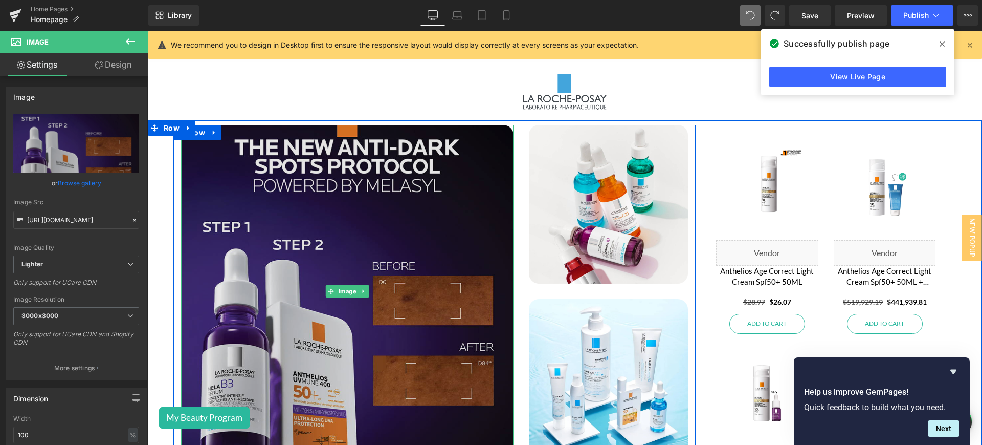
scroll to position [1941, 0]
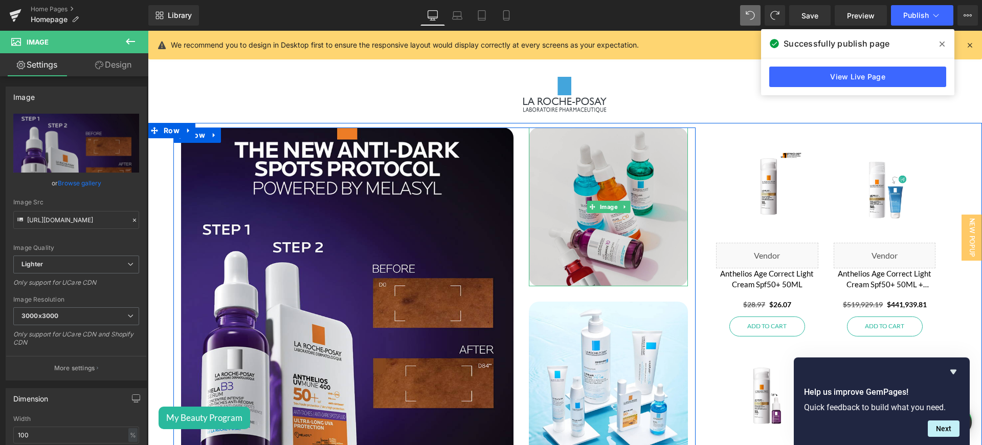
click at [621, 174] on img at bounding box center [608, 206] width 159 height 159
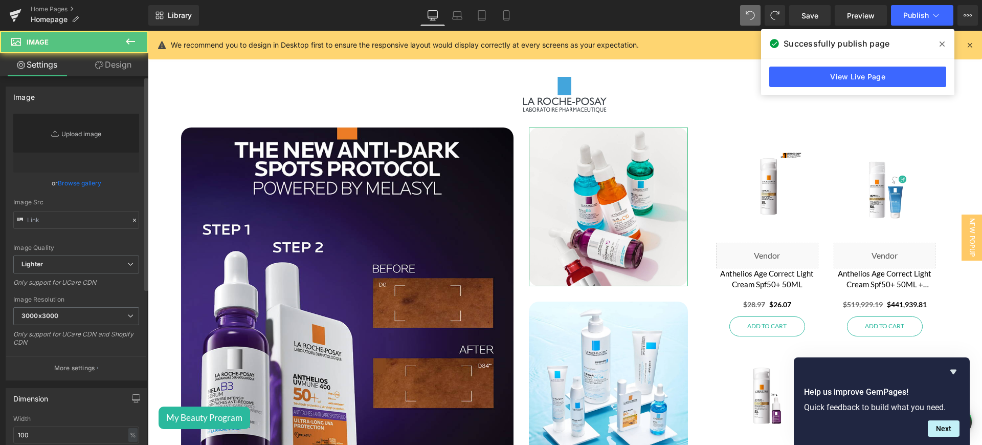
type input "[URL][DOMAIN_NAME]"
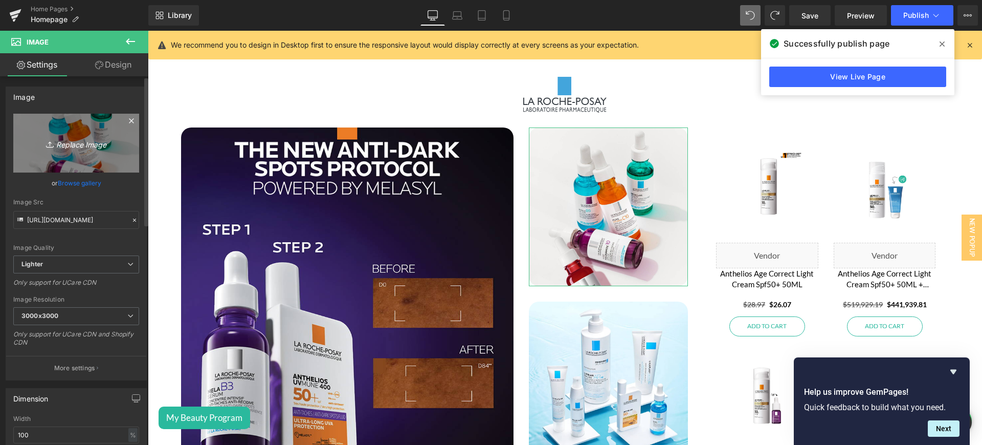
click at [74, 145] on icon "Replace Image" at bounding box center [76, 143] width 82 height 13
type input "C:\fakepath\lb2.png"
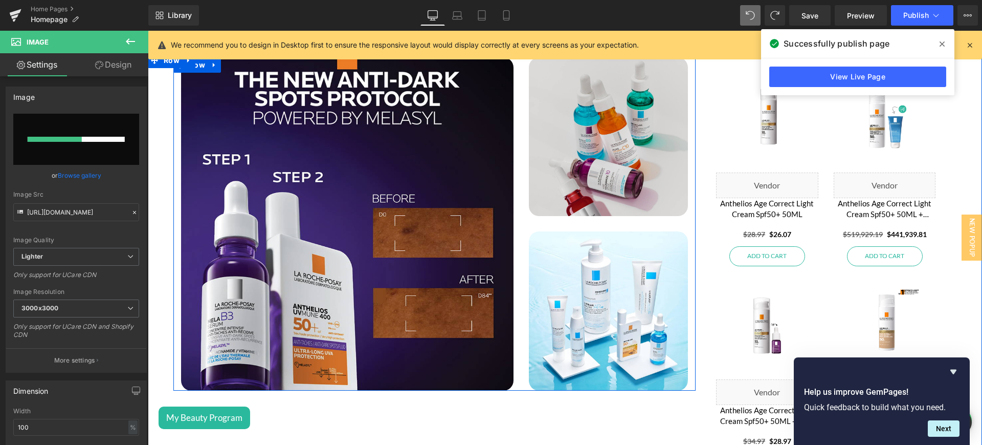
scroll to position [2012, 0]
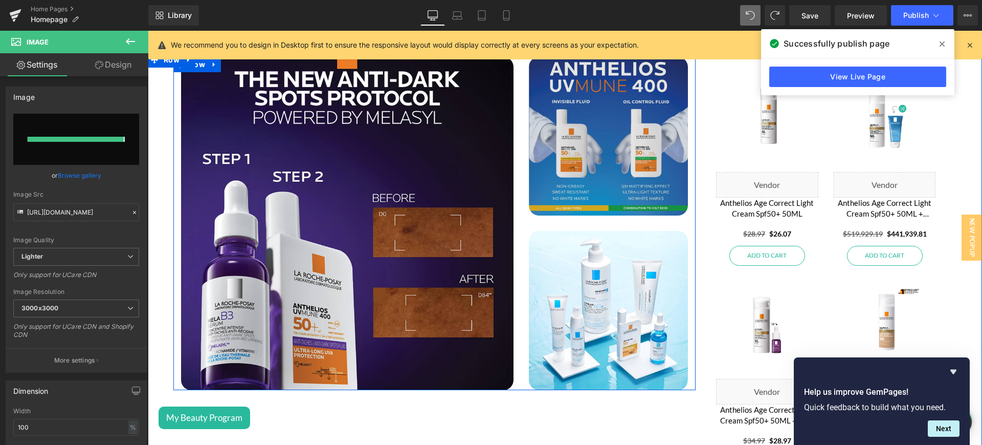
type input "[URL][DOMAIN_NAME]"
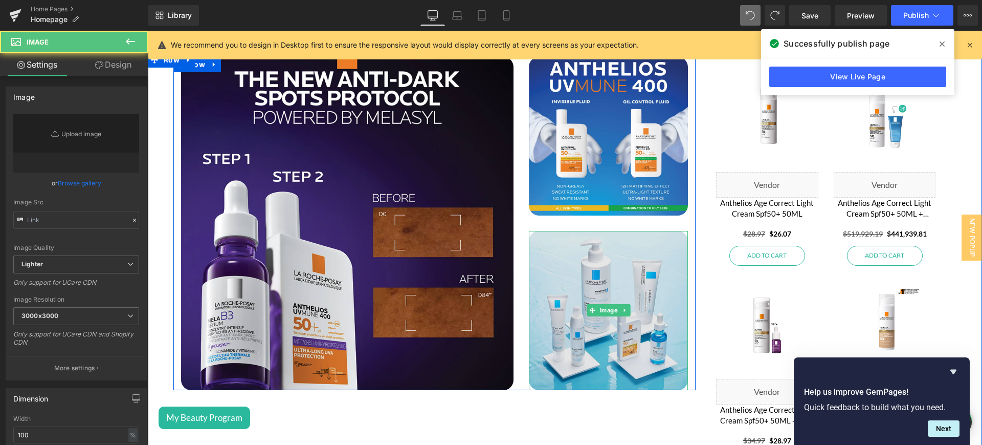
click at [635, 246] on img at bounding box center [608, 310] width 159 height 159
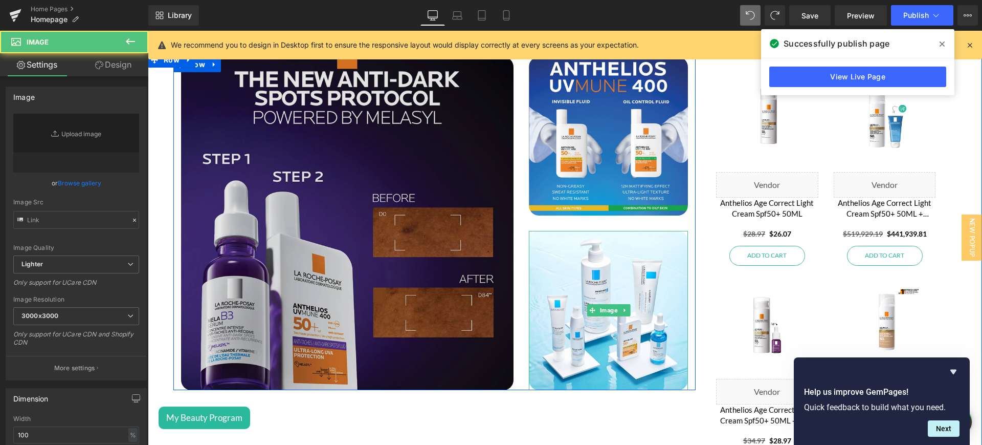
type input "[URL][DOMAIN_NAME]"
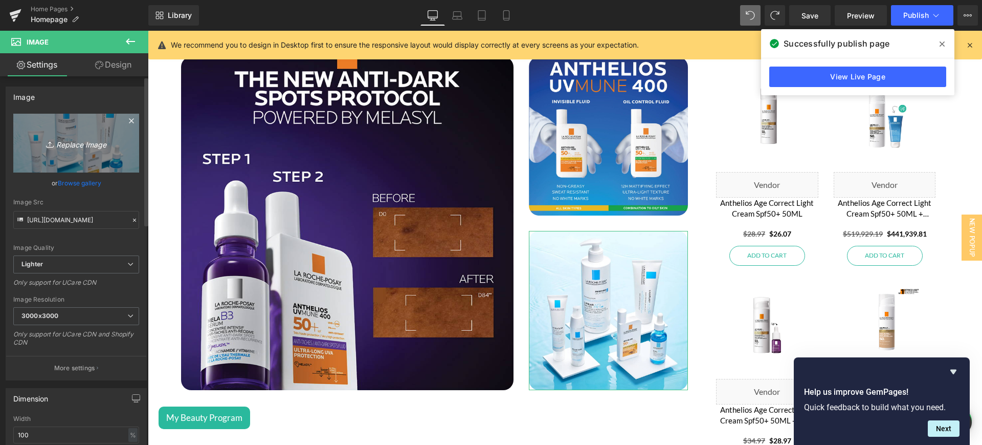
click at [65, 139] on icon "Replace Image" at bounding box center [76, 143] width 82 height 13
type input "C:\fakepath\lb3.png"
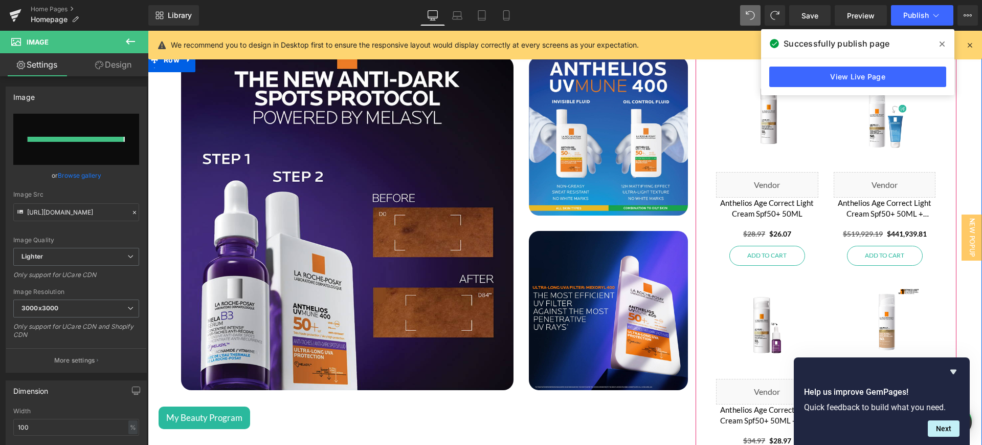
type input "[URL][DOMAIN_NAME]"
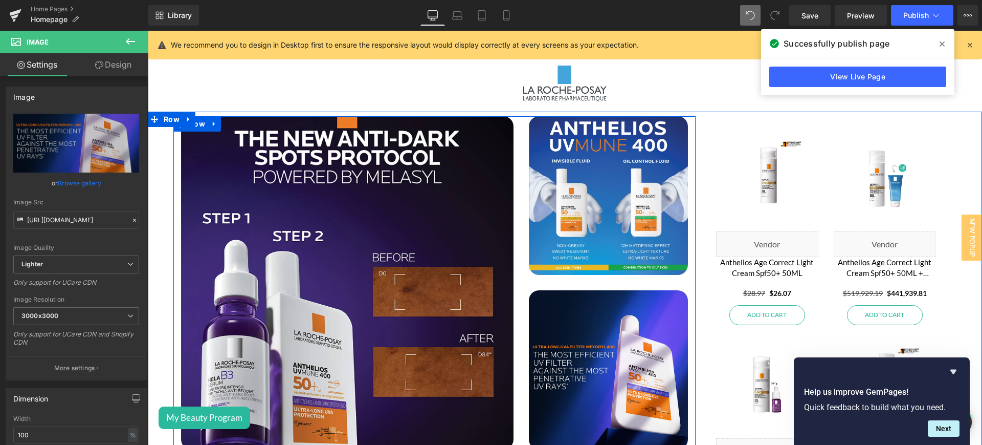
scroll to position [1952, 0]
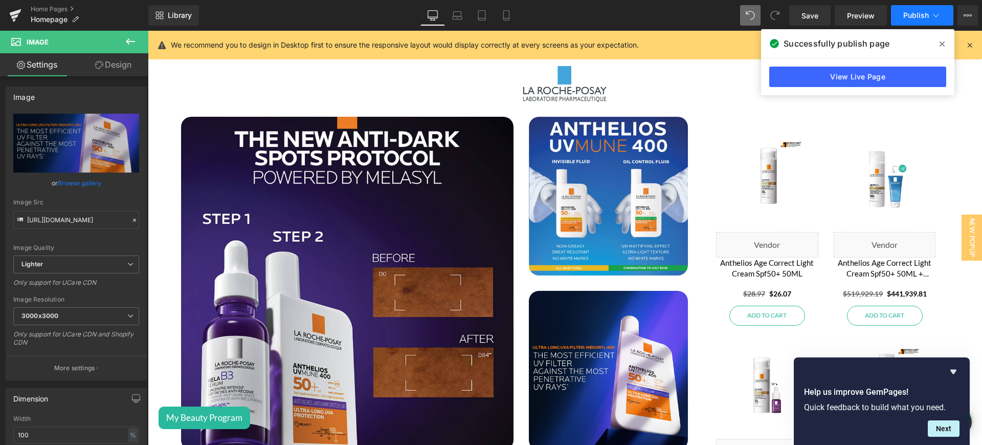
click at [917, 9] on button "Publish" at bounding box center [922, 15] width 62 height 20
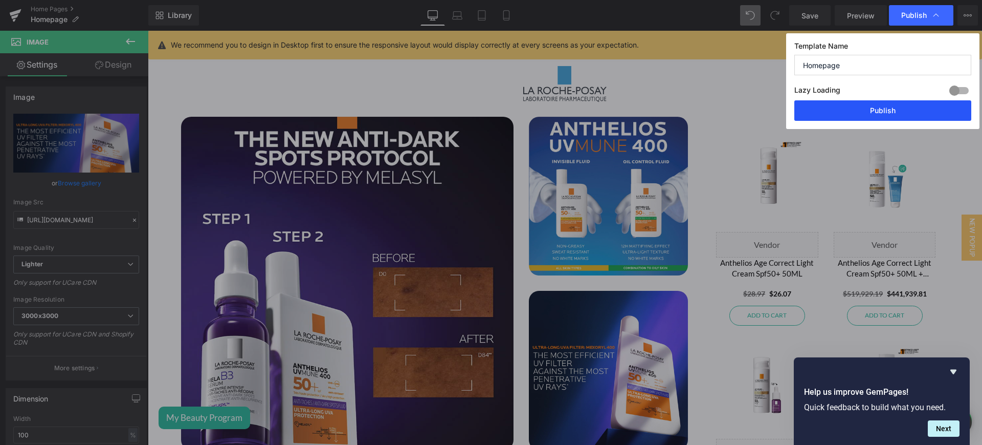
drag, startPoint x: 863, startPoint y: 108, endPoint x: 669, endPoint y: 110, distance: 194.4
click at [863, 108] on button "Publish" at bounding box center [883, 110] width 177 height 20
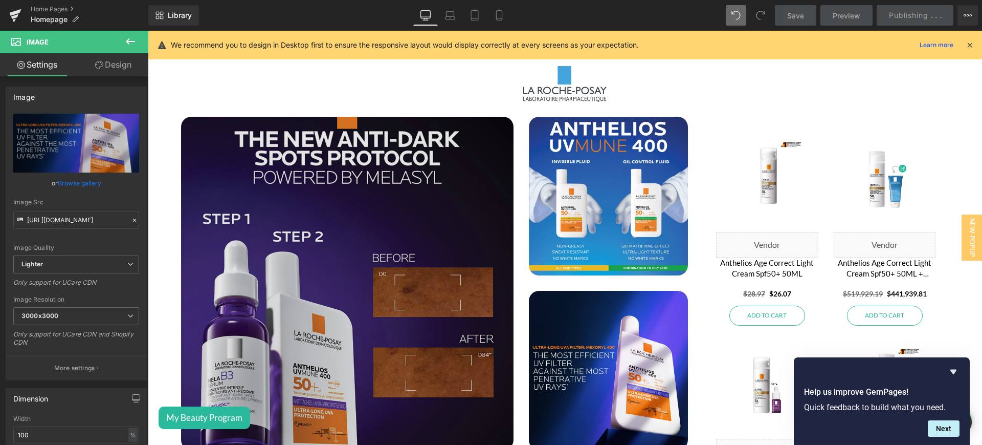
scroll to position [2041, 0]
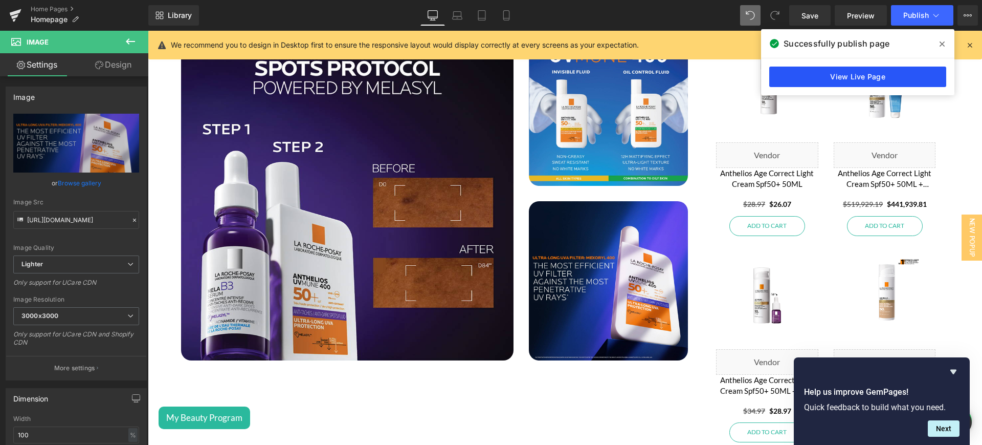
click at [846, 76] on link "View Live Page" at bounding box center [858, 77] width 177 height 20
